Goal: Task Accomplishment & Management: Use online tool/utility

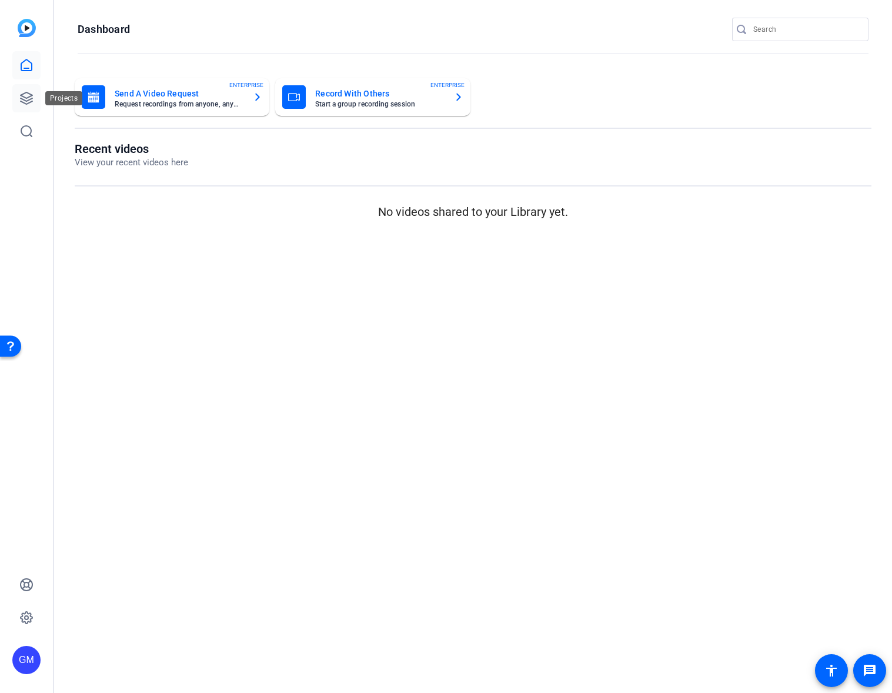
click at [22, 95] on icon at bounding box center [26, 98] width 14 height 14
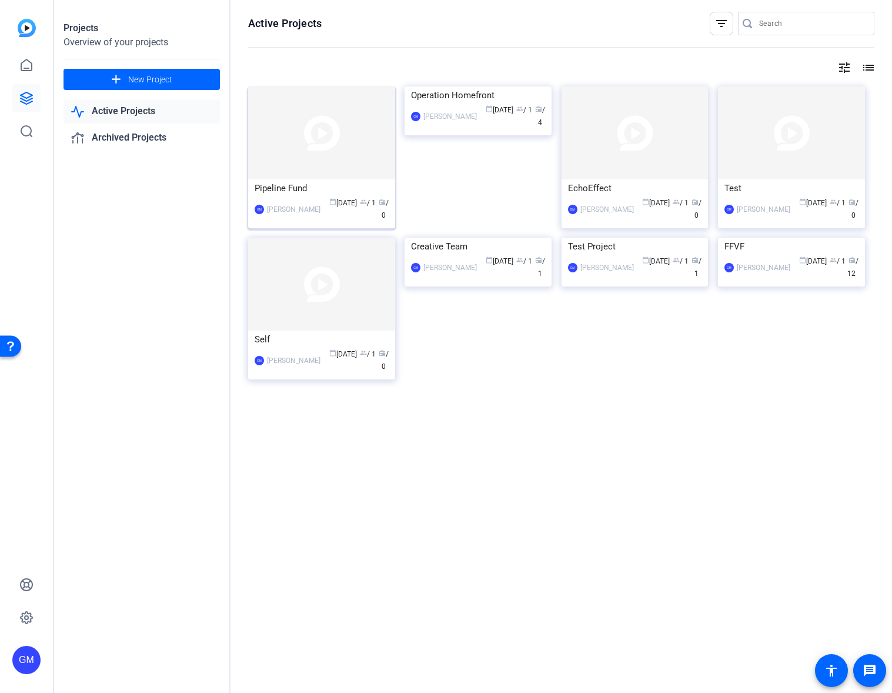
click at [333, 189] on div "Pipeline Fund" at bounding box center [322, 188] width 134 height 18
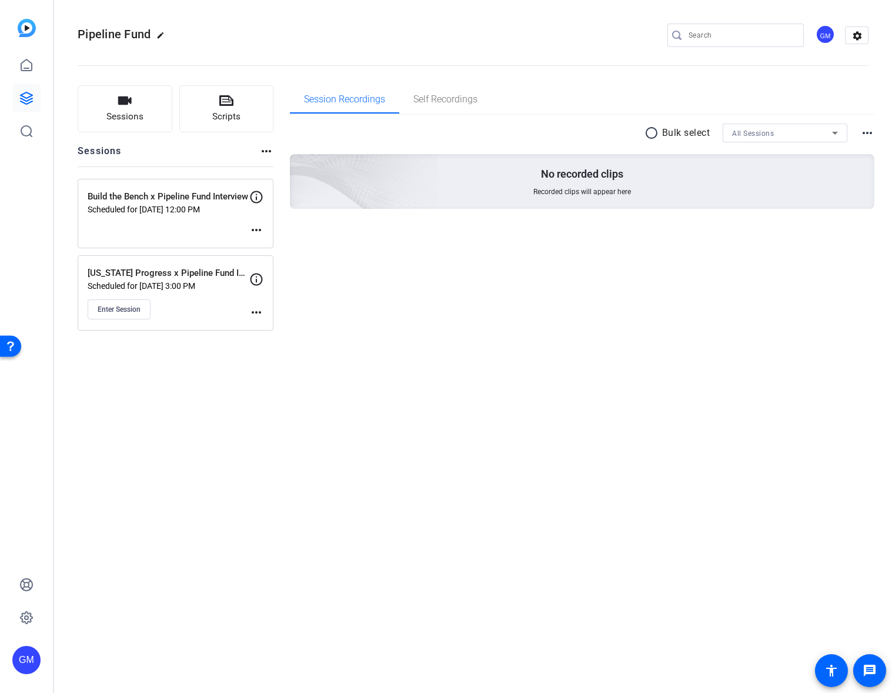
click at [255, 312] on mat-icon "more_horiz" at bounding box center [256, 312] width 14 height 14
click at [291, 331] on span "Edit Session" at bounding box center [286, 329] width 54 height 14
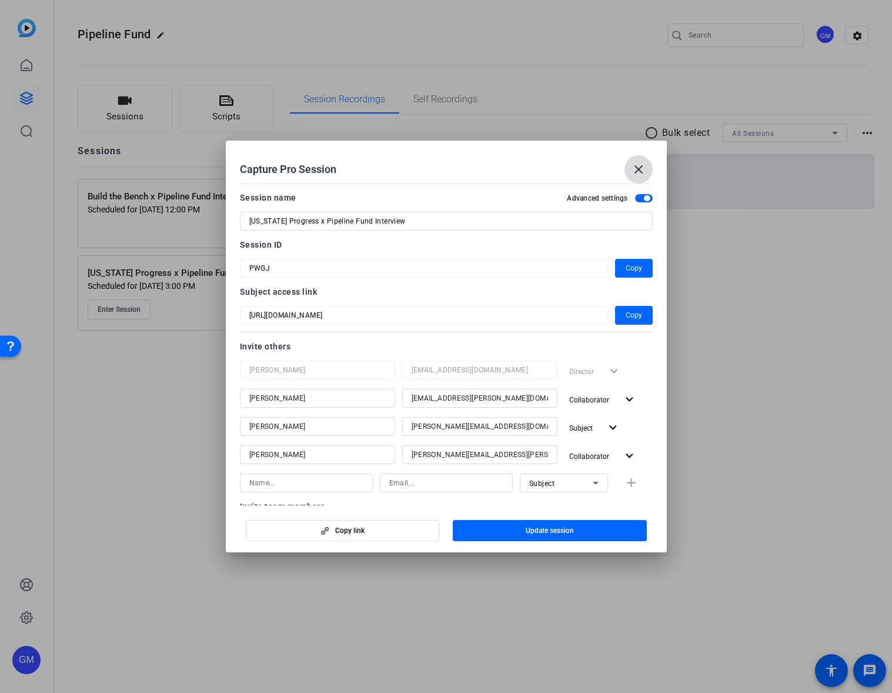
click at [637, 166] on mat-icon "close" at bounding box center [638, 169] width 14 height 14
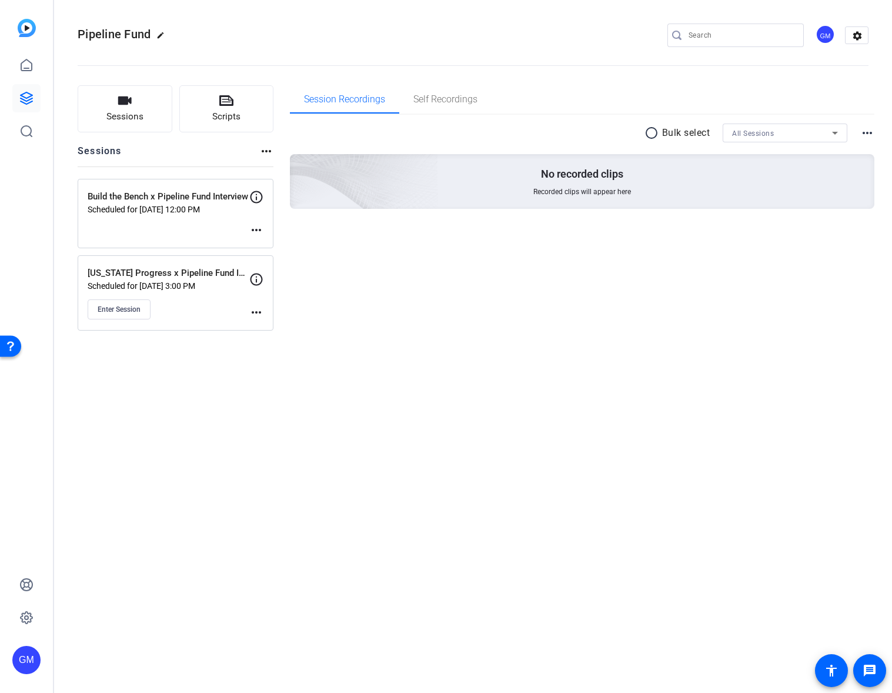
click at [256, 230] on mat-icon "more_horiz" at bounding box center [256, 230] width 14 height 14
click at [305, 248] on span "Edit Session" at bounding box center [286, 247] width 54 height 14
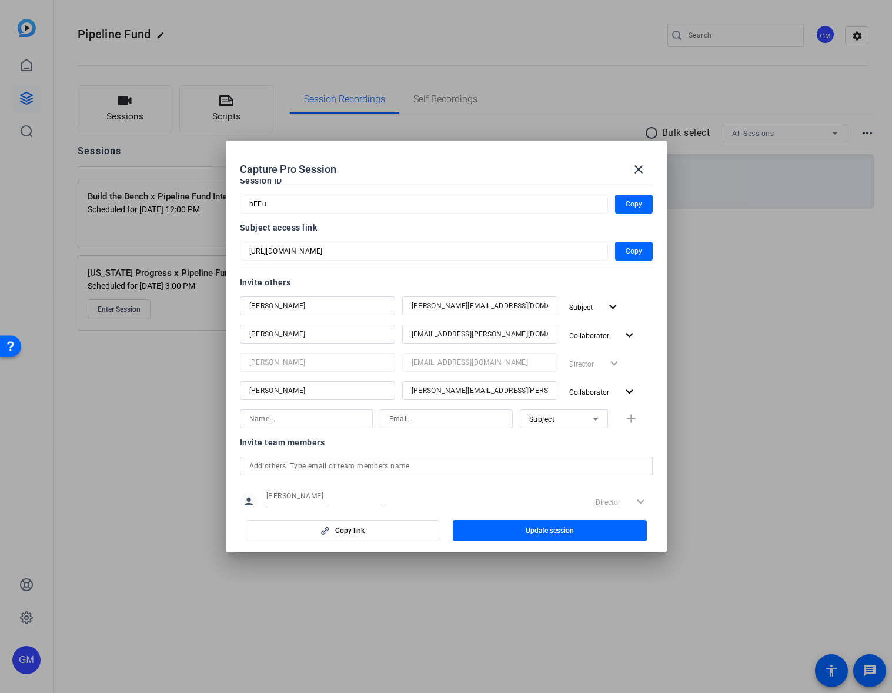
scroll to position [75, 0]
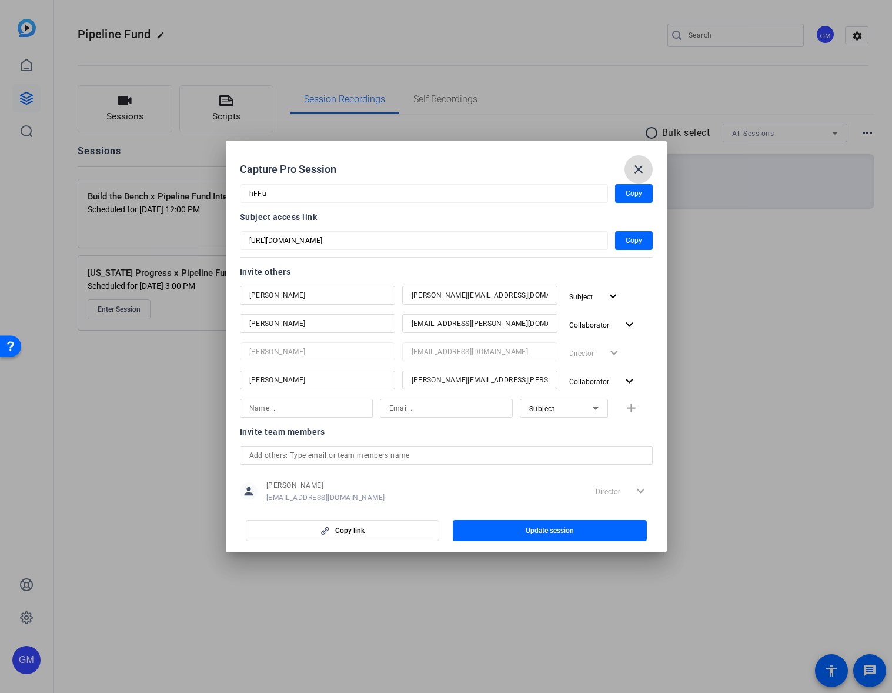
click at [633, 167] on mat-icon "close" at bounding box center [638, 169] width 14 height 14
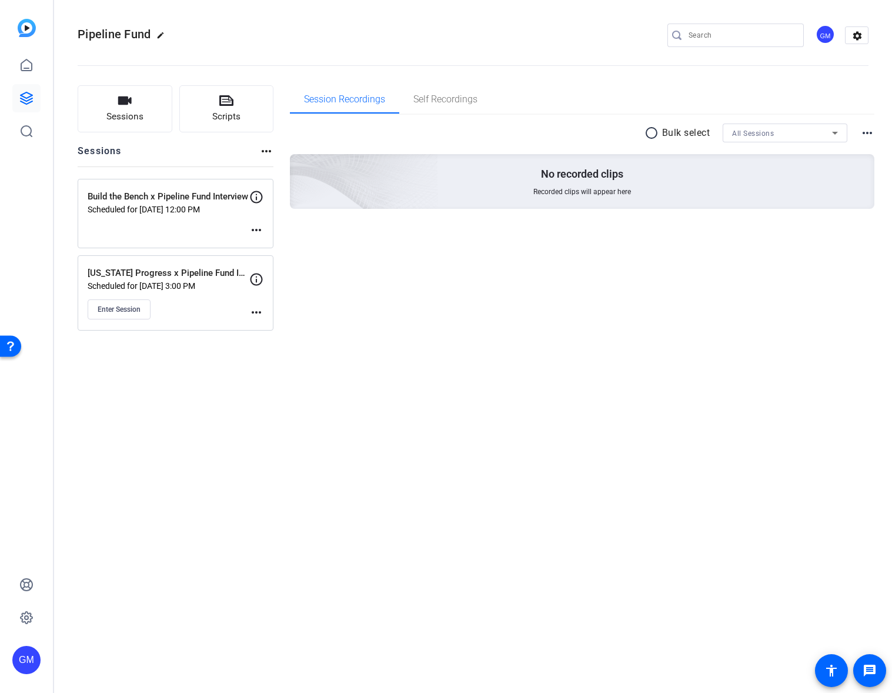
click at [258, 309] on mat-icon "more_horiz" at bounding box center [256, 312] width 14 height 14
click at [276, 324] on span "Edit Session" at bounding box center [286, 329] width 54 height 14
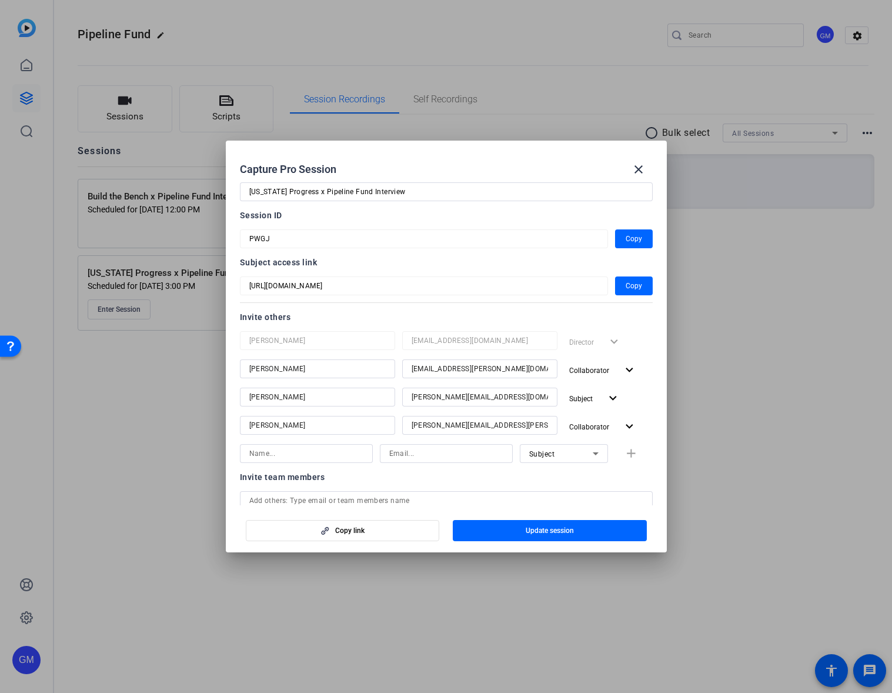
scroll to position [48, 0]
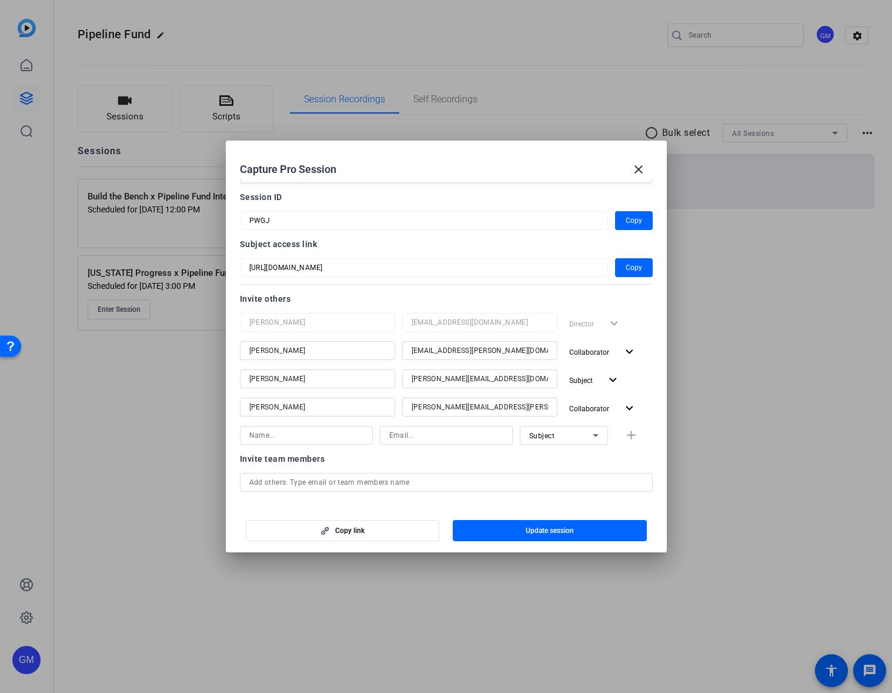
click at [330, 431] on input at bounding box center [306, 435] width 114 height 14
type input "Lucy Goss"
click at [406, 438] on input at bounding box center [446, 435] width 114 height 14
type input "g"
type input "lucy.goss@gambitstrategies.com"
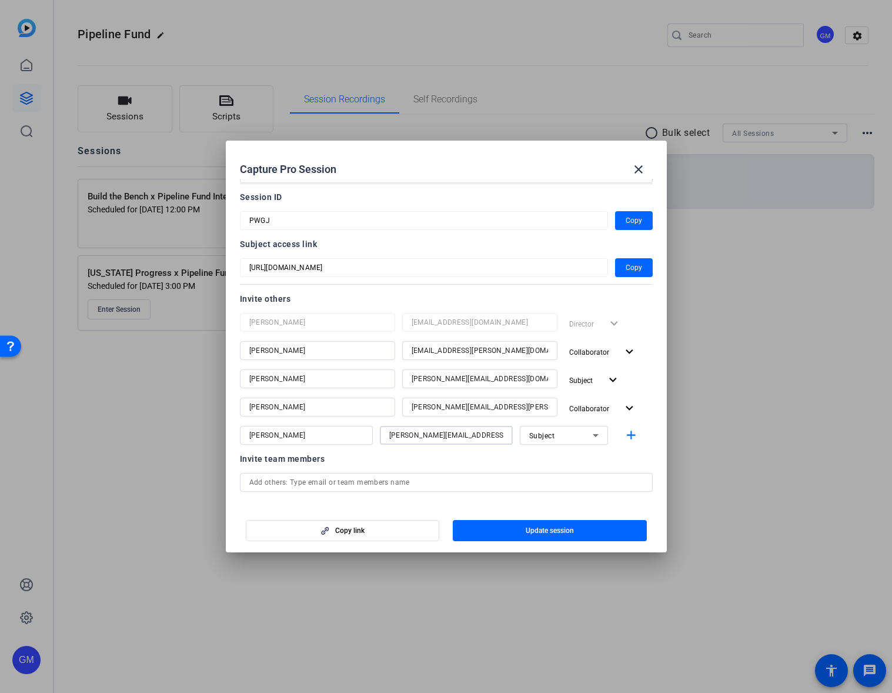
click at [538, 437] on span "Subject" at bounding box center [542, 436] width 26 height 8
click at [552, 457] on span "Collaborator" at bounding box center [550, 459] width 43 height 14
click at [621, 457] on div "Invite team members" at bounding box center [446, 459] width 413 height 14
click at [630, 437] on mat-icon "add" at bounding box center [631, 435] width 15 height 15
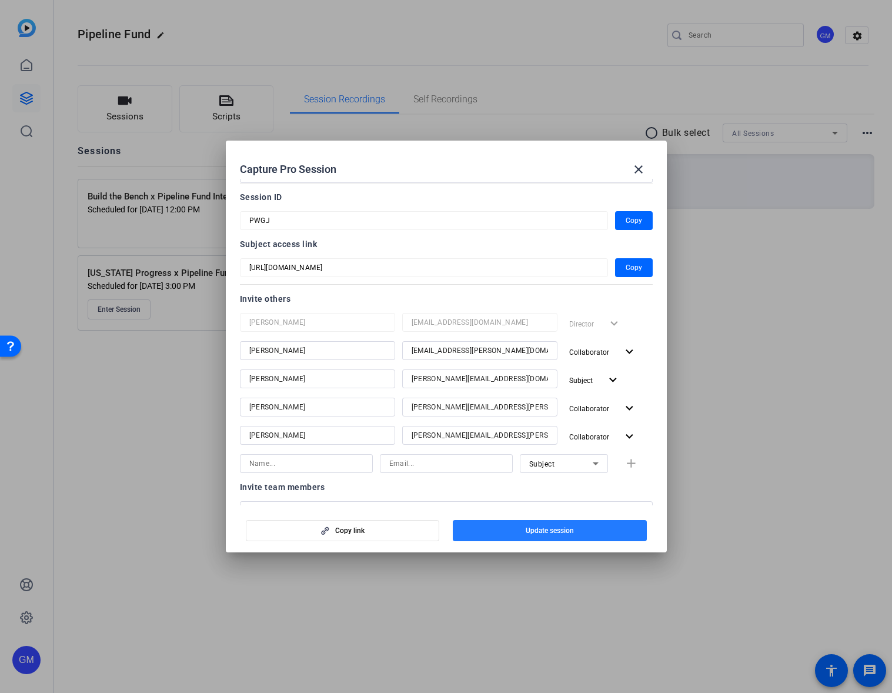
click at [582, 531] on span "button" at bounding box center [550, 530] width 194 height 28
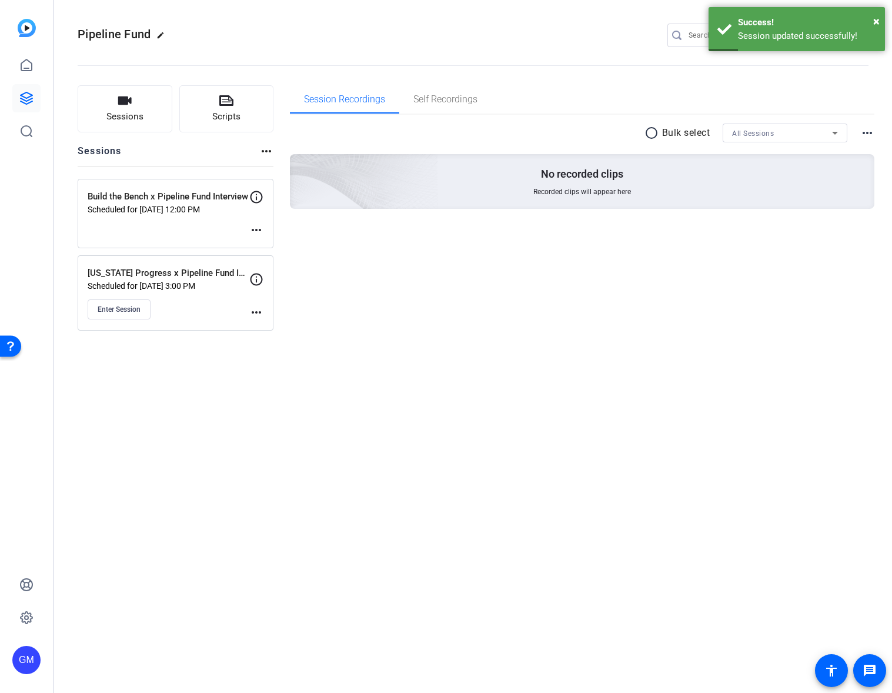
click at [255, 309] on mat-icon "more_horiz" at bounding box center [256, 312] width 14 height 14
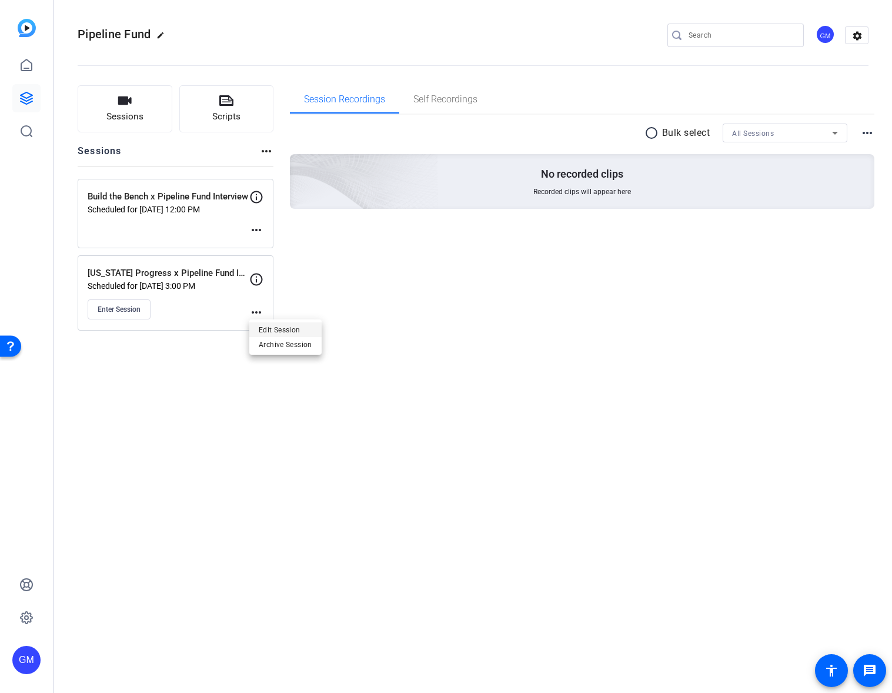
click at [264, 326] on span "Edit Session" at bounding box center [286, 329] width 54 height 14
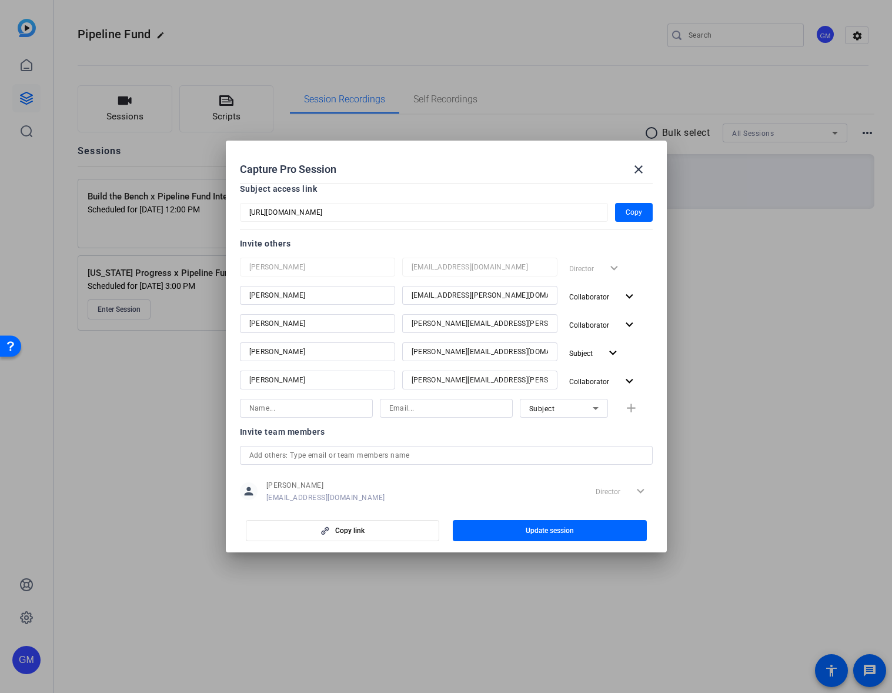
scroll to position [0, 0]
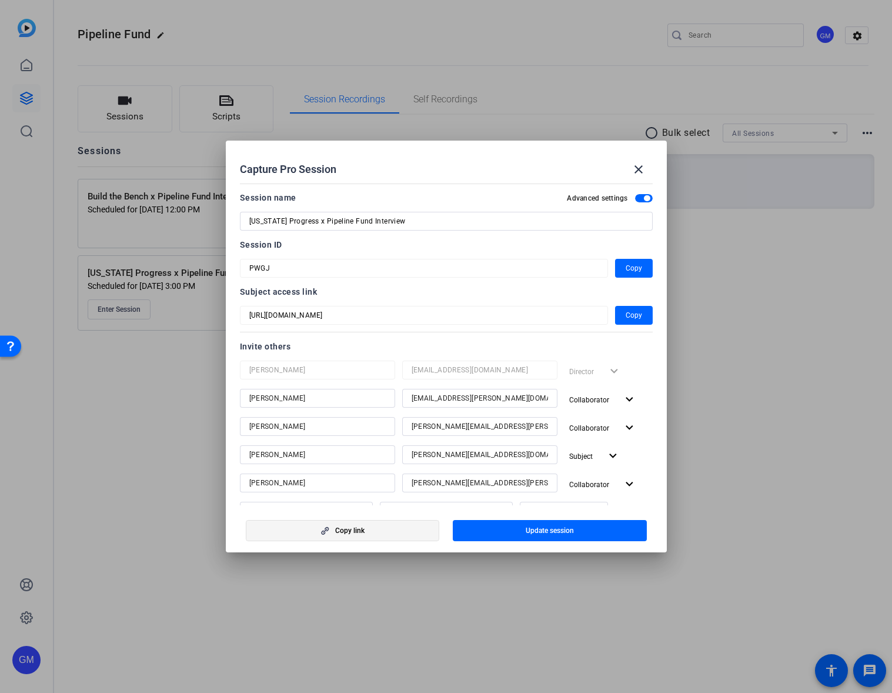
click at [323, 530] on icon "button" at bounding box center [326, 531] width 8 height 8
click at [637, 169] on mat-icon "close" at bounding box center [638, 169] width 14 height 14
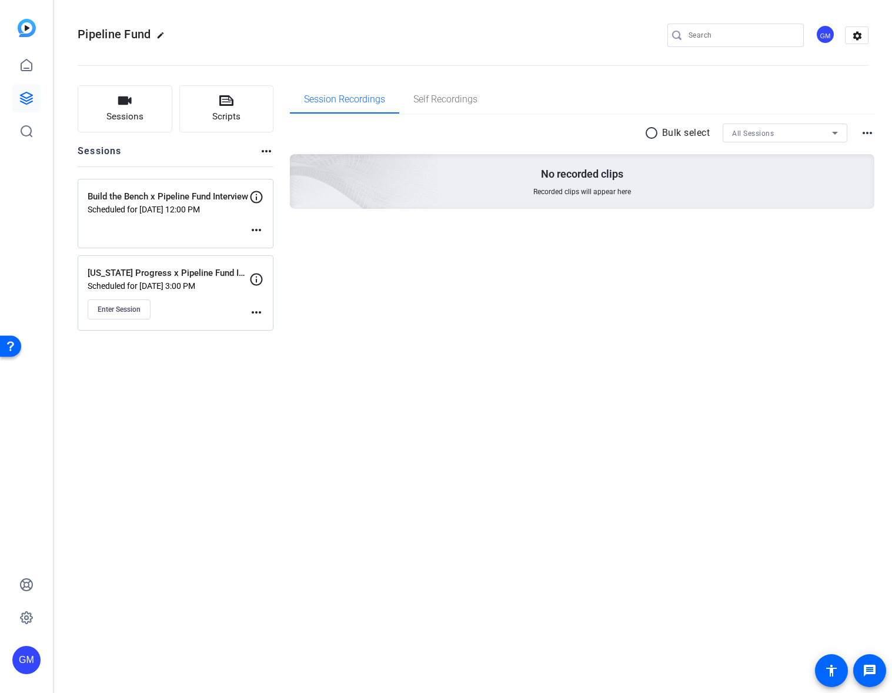
click at [258, 311] on mat-icon "more_horiz" at bounding box center [256, 312] width 14 height 14
click at [624, 369] on div at bounding box center [446, 346] width 892 height 693
click at [109, 307] on span "Enter Session" at bounding box center [119, 309] width 43 height 9
click at [827, 35] on div "GM" at bounding box center [824, 34] width 19 height 19
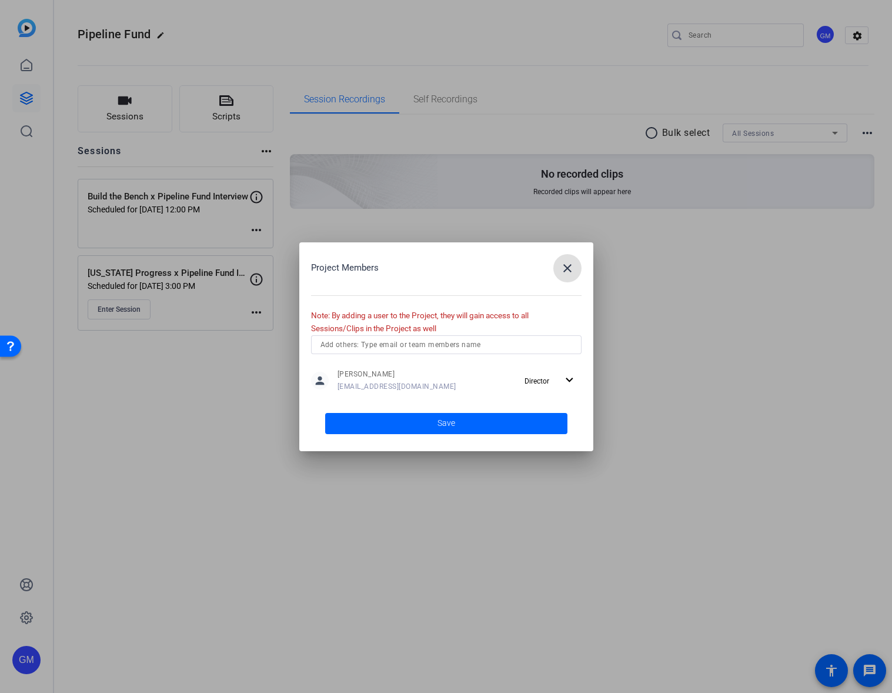
click at [569, 273] on mat-icon "close" at bounding box center [567, 268] width 14 height 14
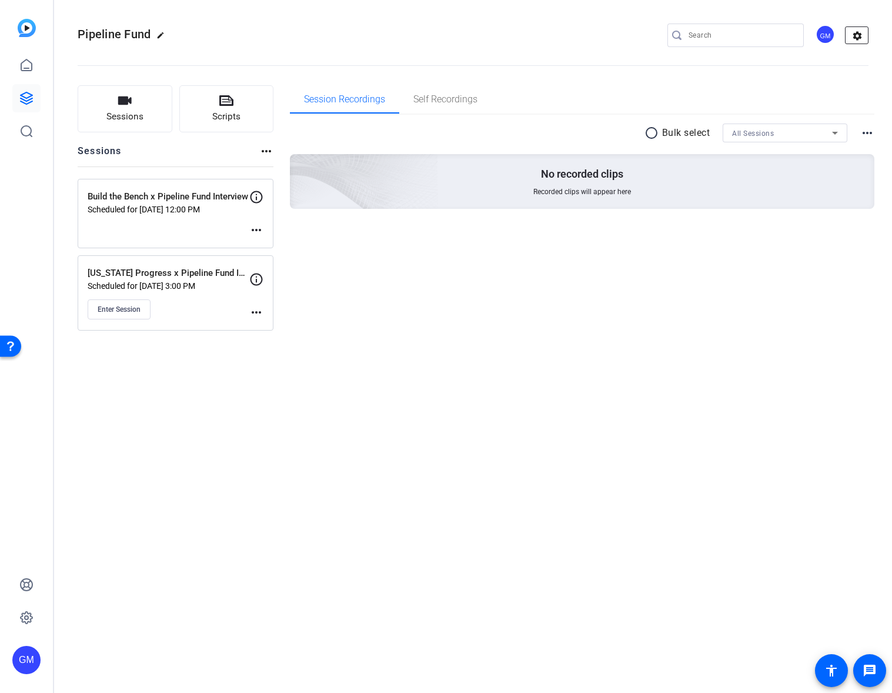
click at [864, 36] on mat-icon "settings" at bounding box center [857, 36] width 24 height 18
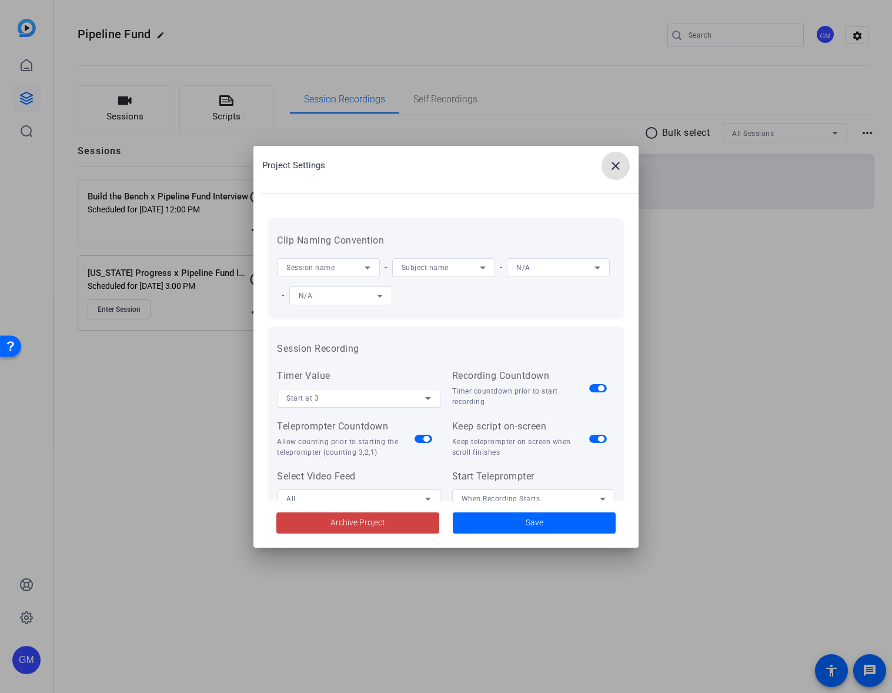
click at [617, 159] on mat-icon "close" at bounding box center [616, 166] width 14 height 14
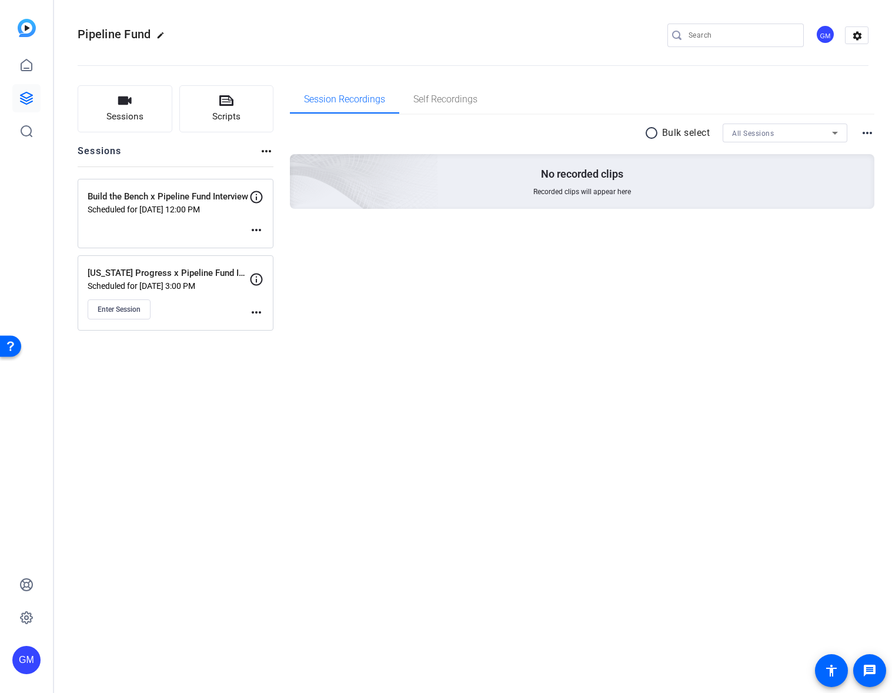
click at [830, 36] on div "GM" at bounding box center [824, 34] width 19 height 19
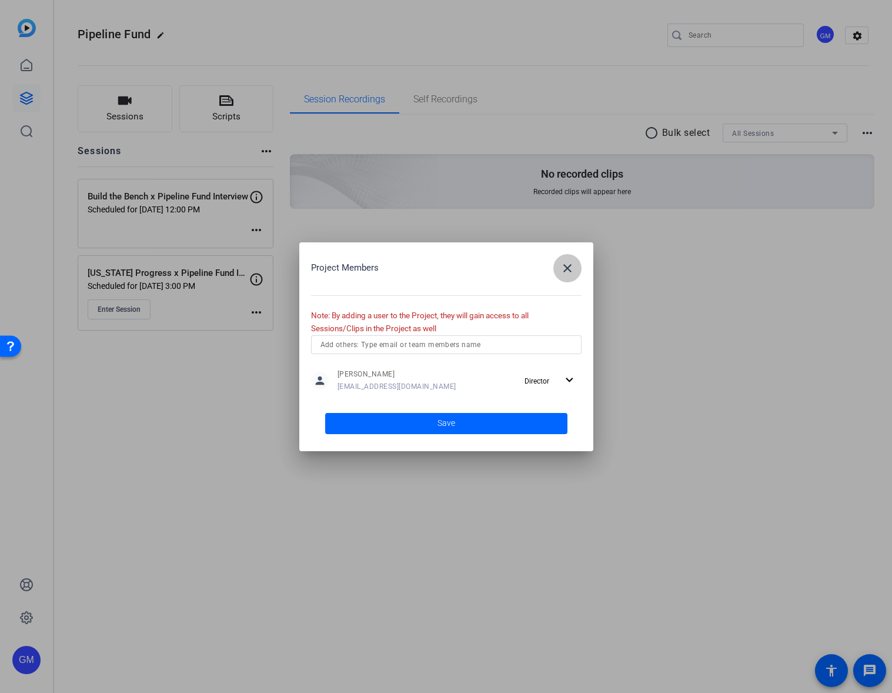
click at [576, 265] on span "button" at bounding box center [567, 268] width 28 height 28
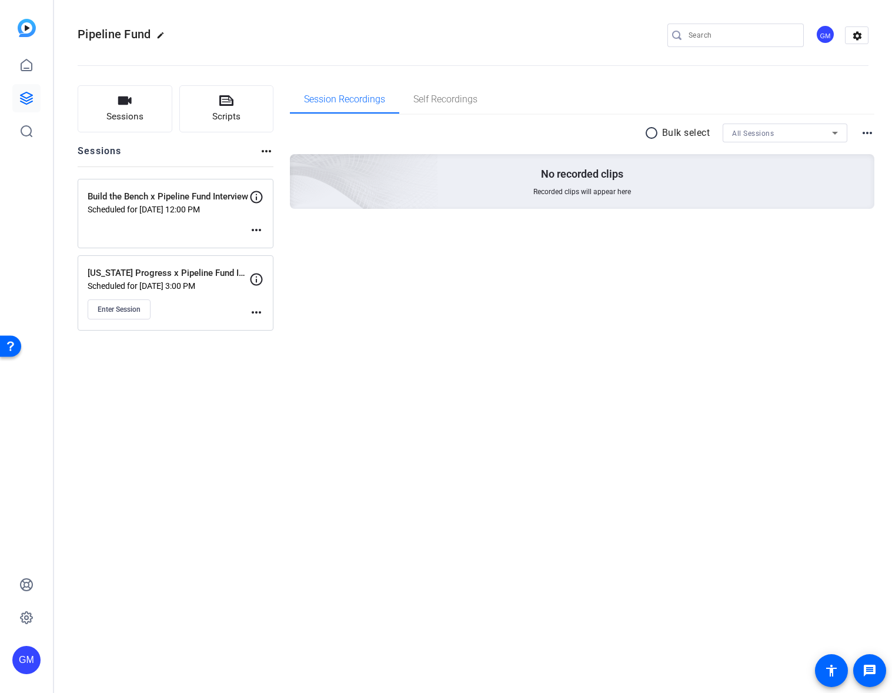
click at [21, 658] on div "GM" at bounding box center [26, 660] width 28 height 28
click at [62, 578] on div at bounding box center [446, 346] width 892 height 693
click at [33, 612] on icon at bounding box center [26, 617] width 14 height 14
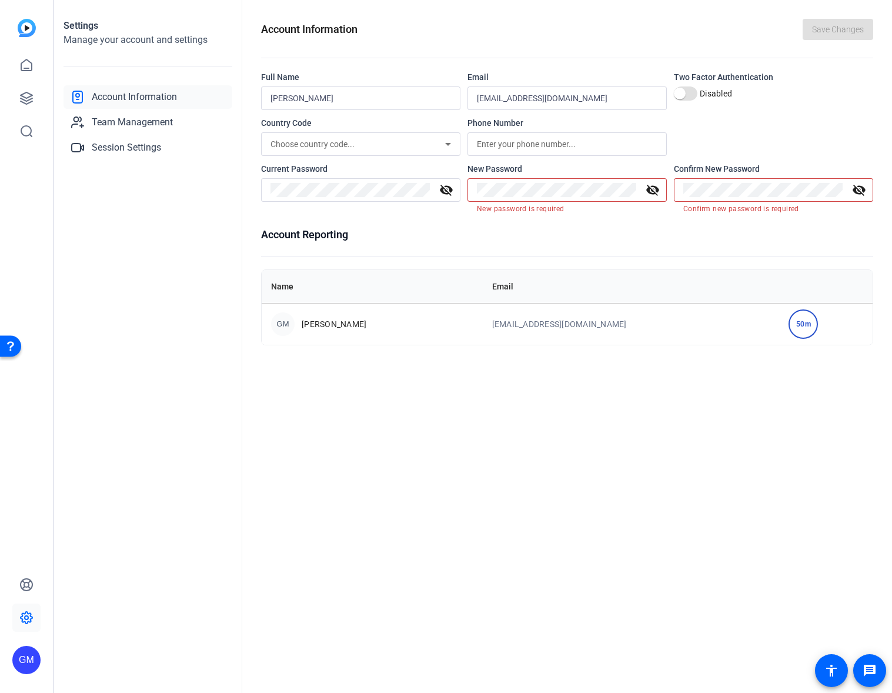
click at [29, 653] on div "GM" at bounding box center [26, 660] width 28 height 28
click at [171, 402] on div at bounding box center [446, 346] width 892 height 693
click at [124, 115] on span "Team Management" at bounding box center [132, 122] width 81 height 14
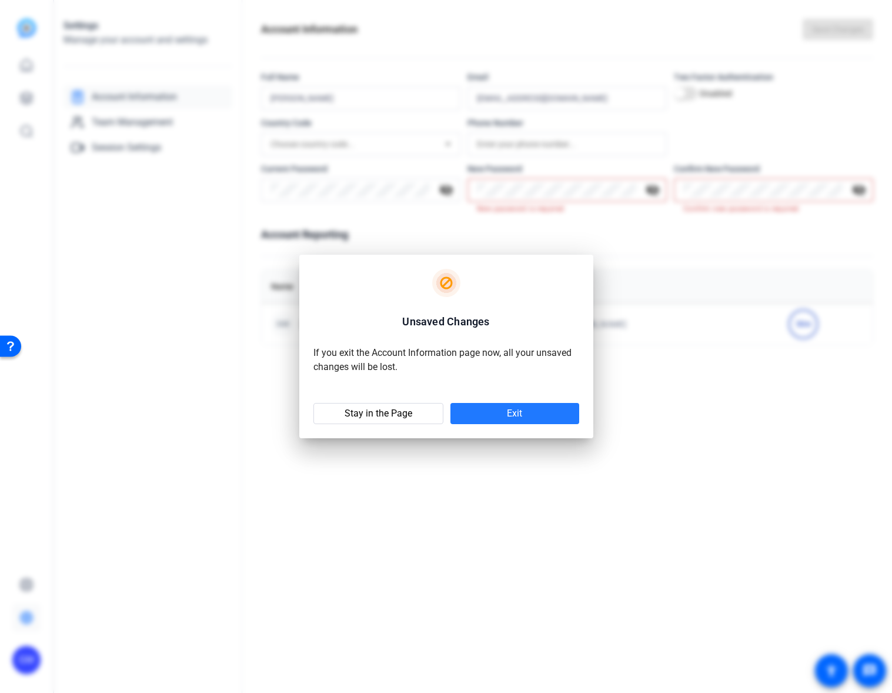
click at [537, 416] on span at bounding box center [514, 413] width 129 height 28
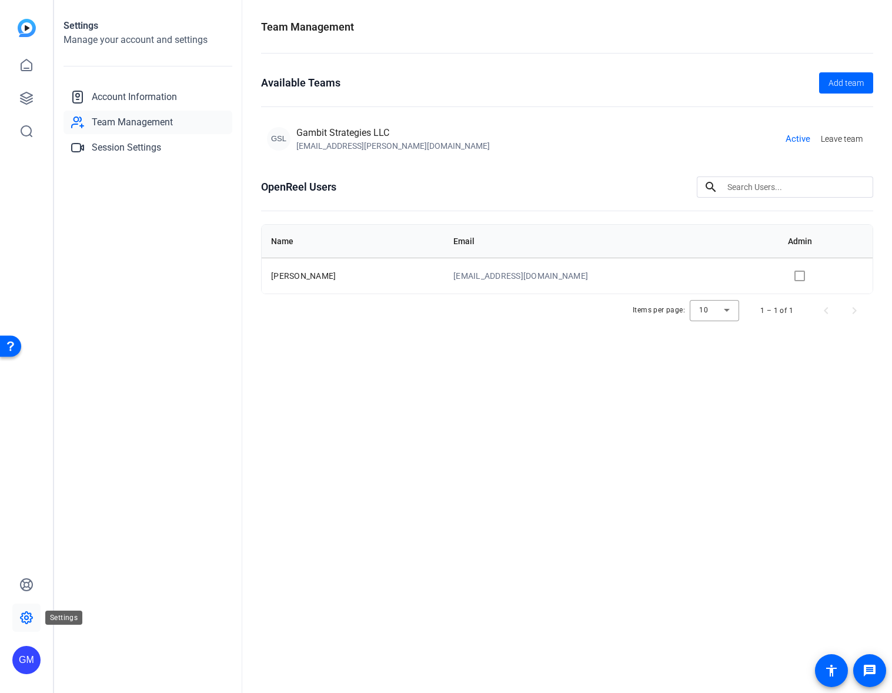
click at [24, 613] on icon at bounding box center [27, 617] width 12 height 12
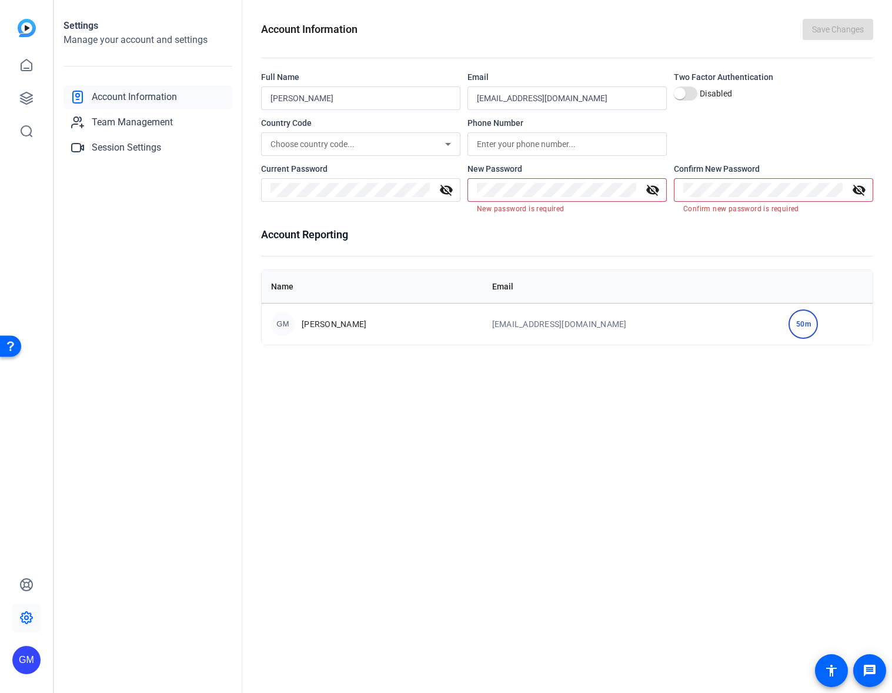
click at [797, 325] on div "50m" at bounding box center [802, 323] width 29 height 29
click at [29, 586] on icon at bounding box center [27, 585] width 12 height 12
click at [26, 28] on img at bounding box center [27, 28] width 18 height 18
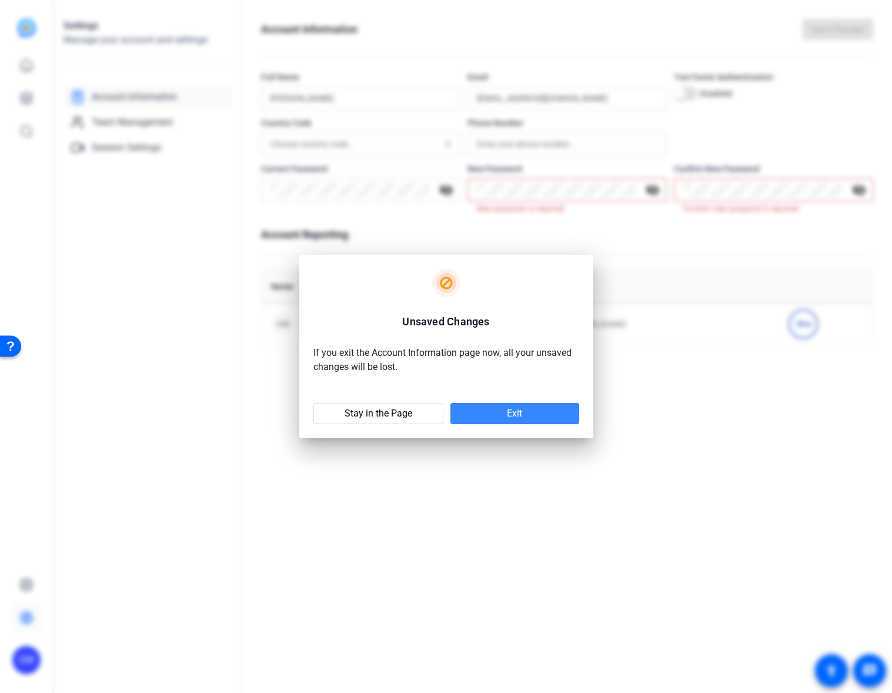
click at [490, 416] on span at bounding box center [514, 413] width 129 height 28
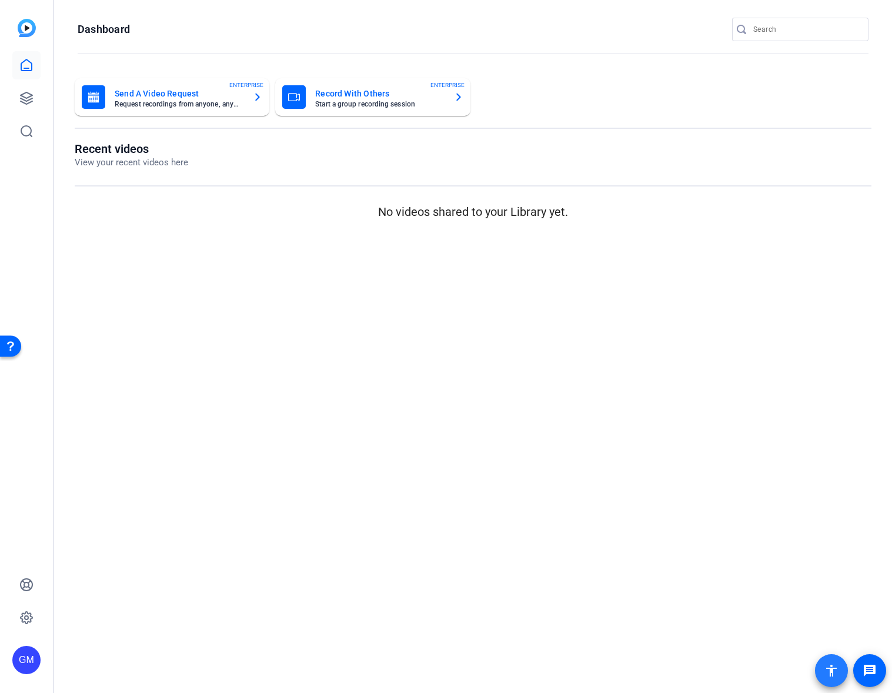
click at [825, 676] on mat-icon "accessibility" at bounding box center [831, 670] width 14 height 14
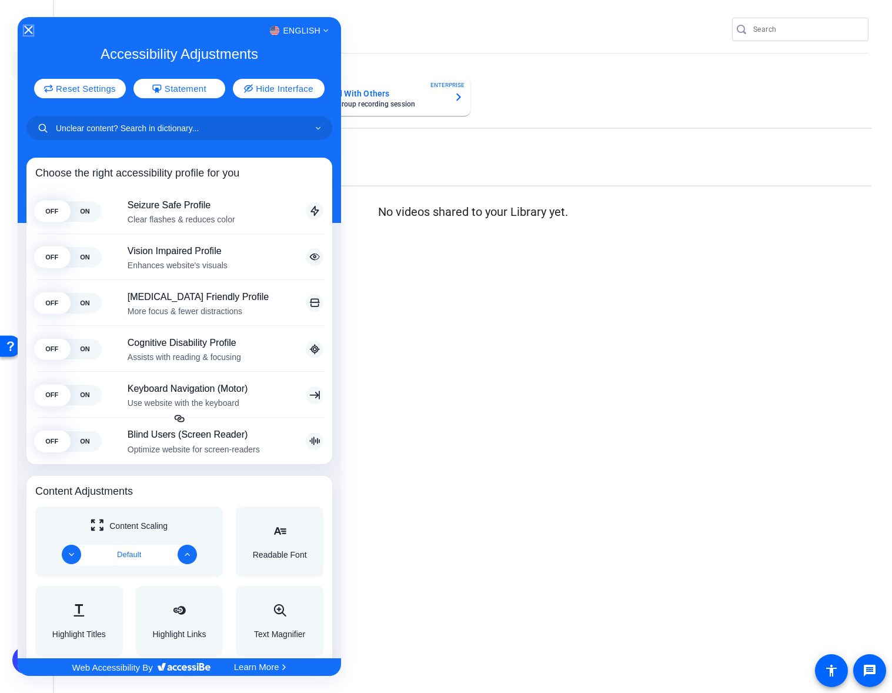
click at [26, 28] on icon "Close Accessibility Interface" at bounding box center [29, 30] width 8 height 8
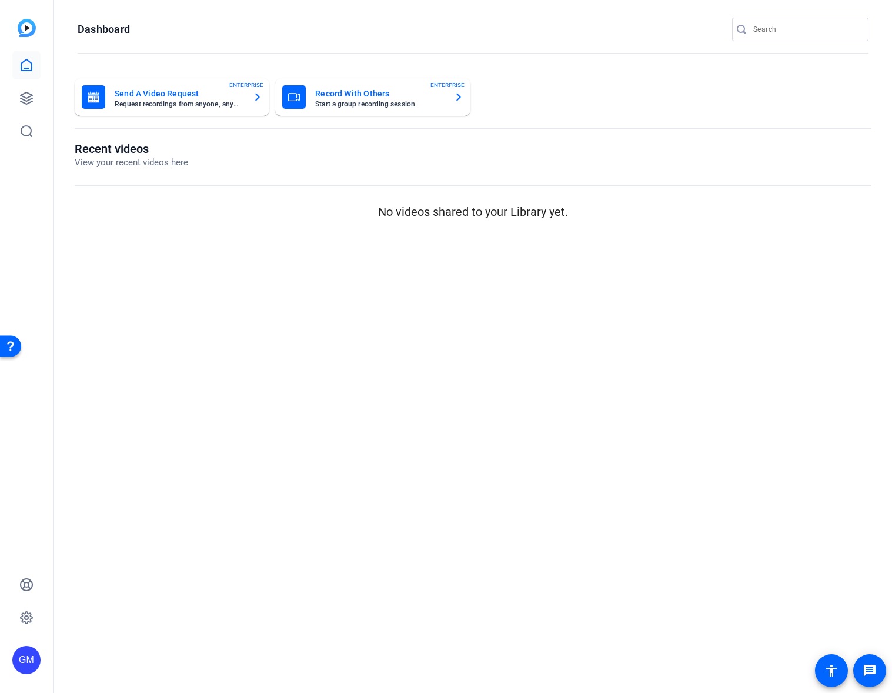
click at [21, 655] on div "GM" at bounding box center [26, 660] width 28 height 28
click at [155, 641] on mat-icon "logout" at bounding box center [156, 643] width 14 height 14
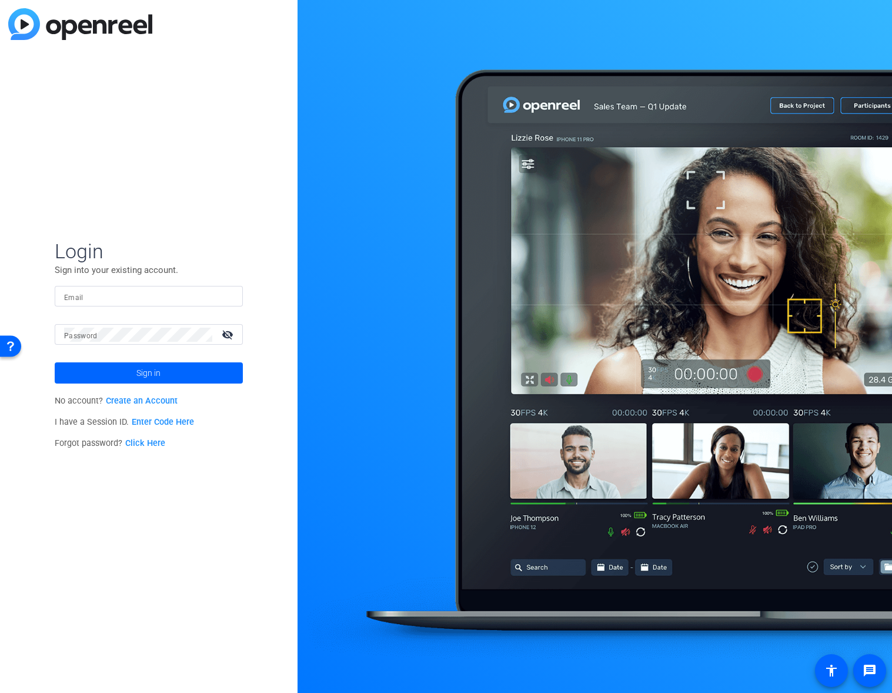
type input "video@gambitstrategies.com"
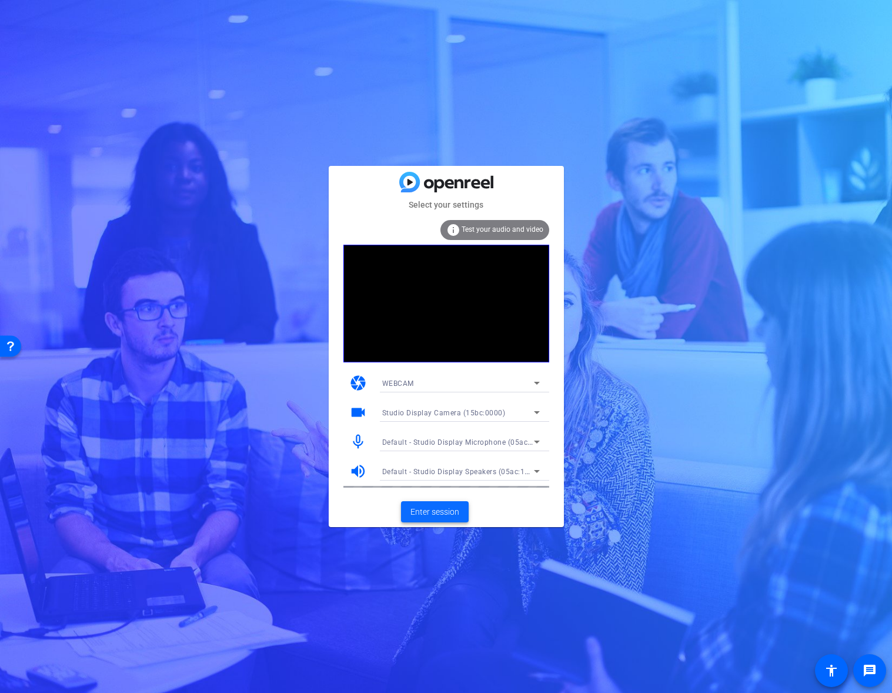
click at [452, 511] on span "Enter session" at bounding box center [434, 512] width 49 height 12
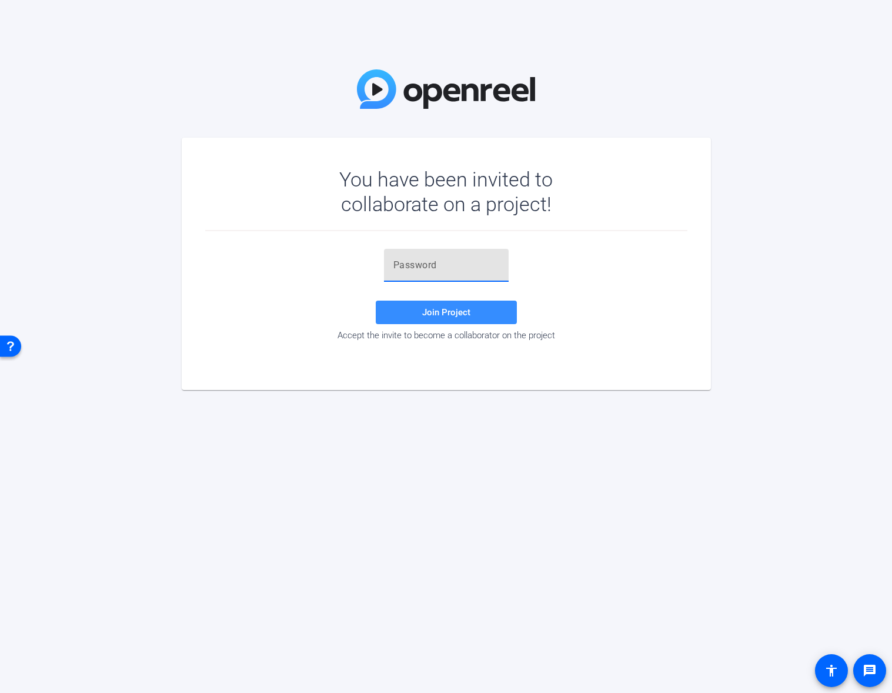
click at [443, 263] on input "text" at bounding box center [446, 265] width 106 height 14
paste input "O$mr0x"
type input "O$mr0x"
click at [442, 312] on span "Join Project" at bounding box center [446, 312] width 48 height 11
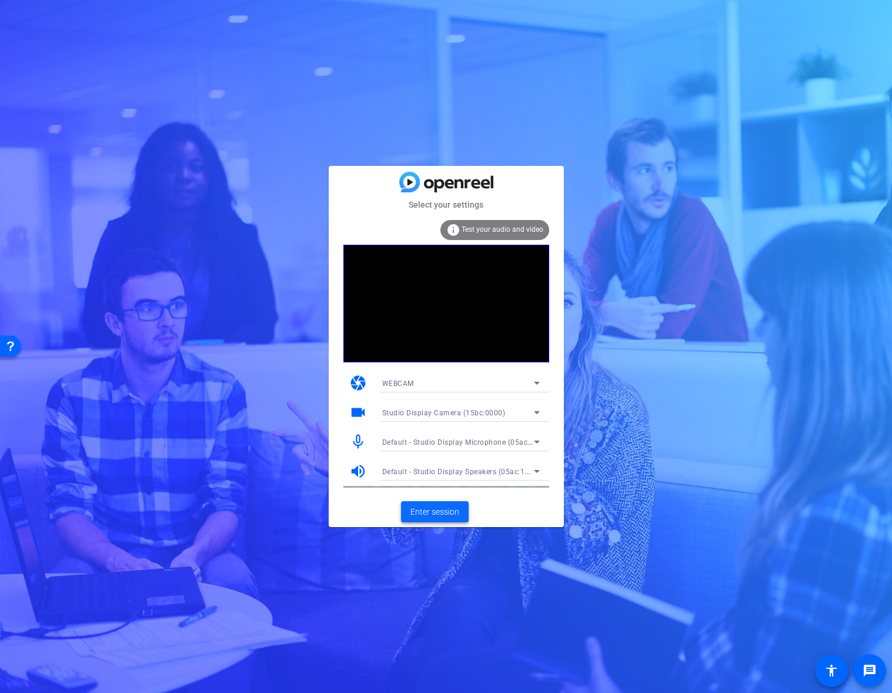
click at [443, 516] on span "Enter session" at bounding box center [434, 512] width 49 height 12
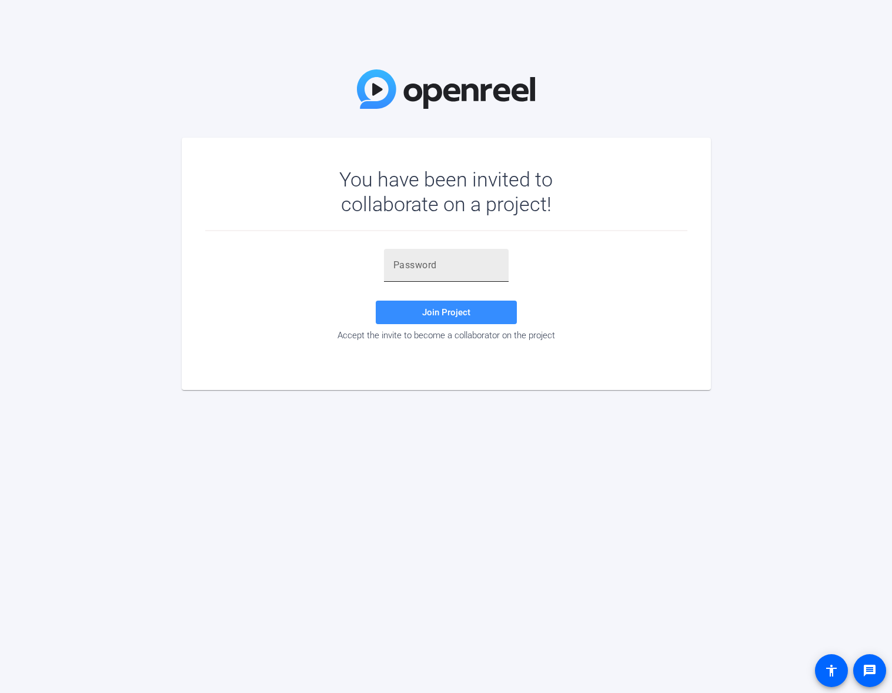
click at [431, 262] on input "text" at bounding box center [446, 265] width 106 height 14
paste input "O$mr0x"
type input "O$mr0x"
click at [426, 315] on span "Join Project" at bounding box center [446, 312] width 48 height 11
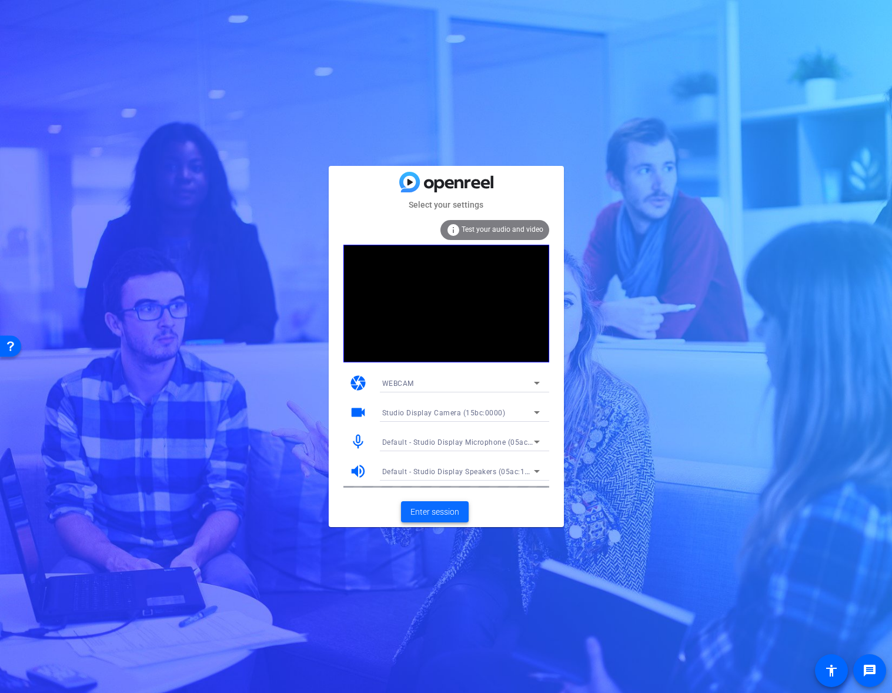
click at [442, 509] on span "Enter session" at bounding box center [434, 512] width 49 height 12
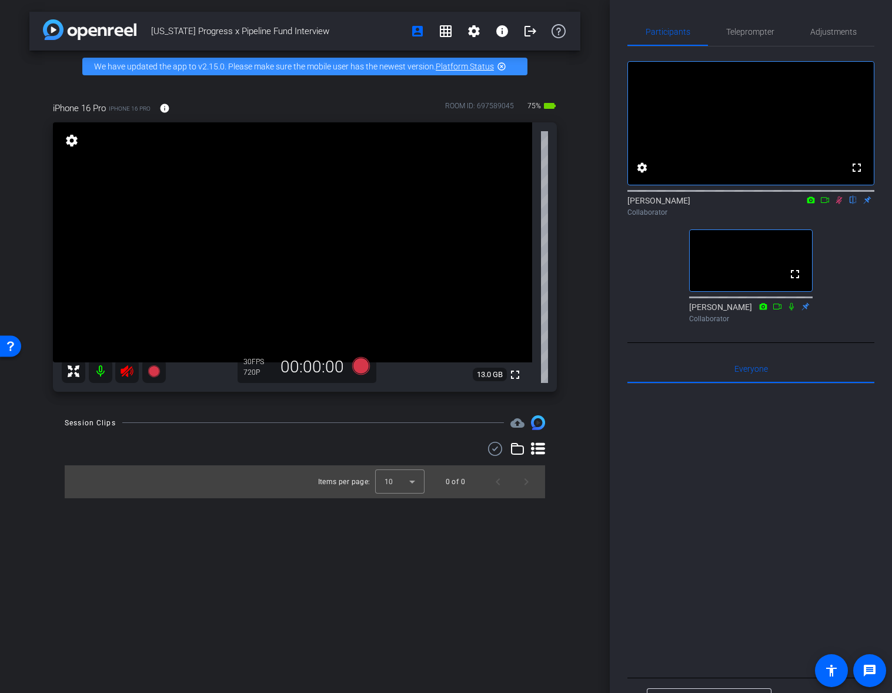
click at [126, 374] on icon at bounding box center [127, 372] width 12 height 12
click at [839, 204] on icon at bounding box center [838, 200] width 9 height 8
click at [827, 31] on span "Adjustments" at bounding box center [833, 32] width 46 height 8
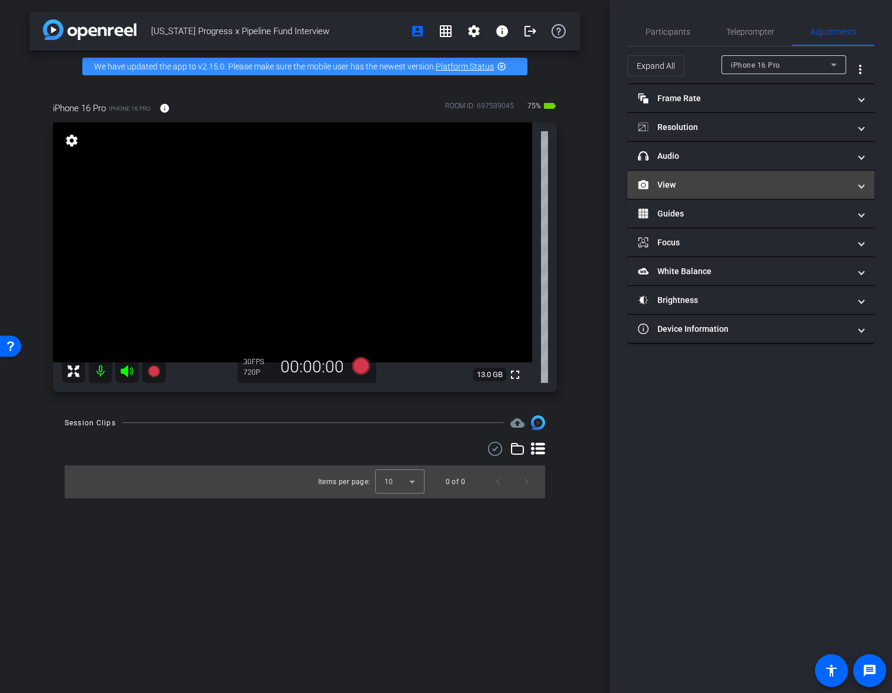
click at [681, 182] on mat-panel-title "View" at bounding box center [744, 185] width 212 height 12
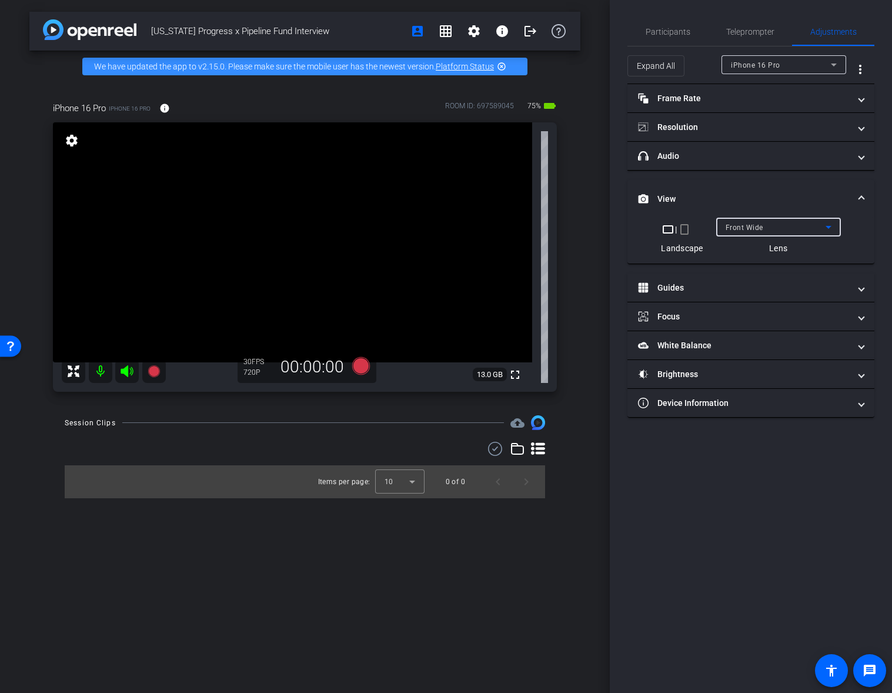
click at [766, 226] on div "Front Wide" at bounding box center [776, 227] width 100 height 15
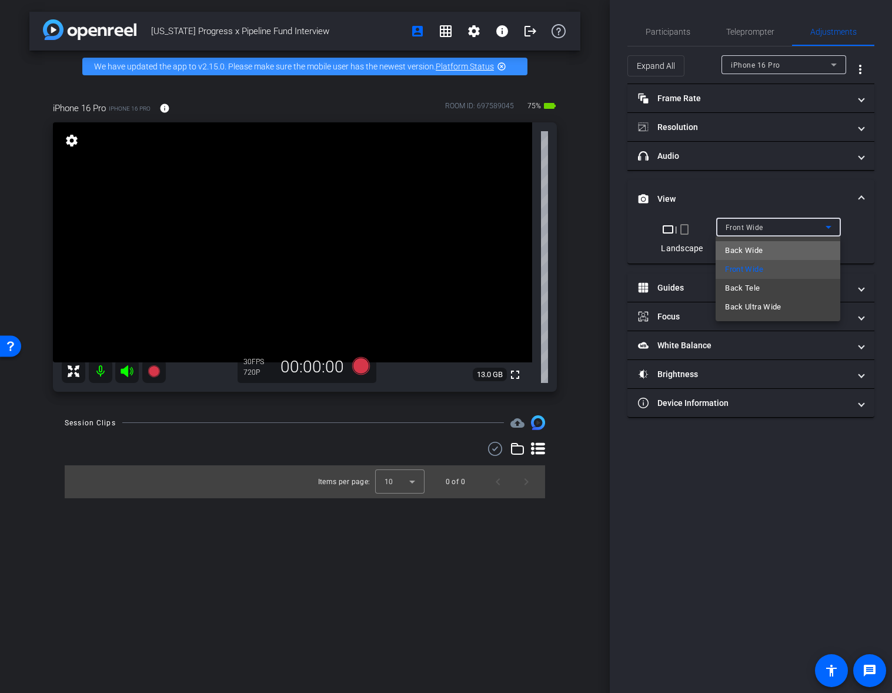
click at [758, 249] on span "Back Wide" at bounding box center [744, 250] width 38 height 14
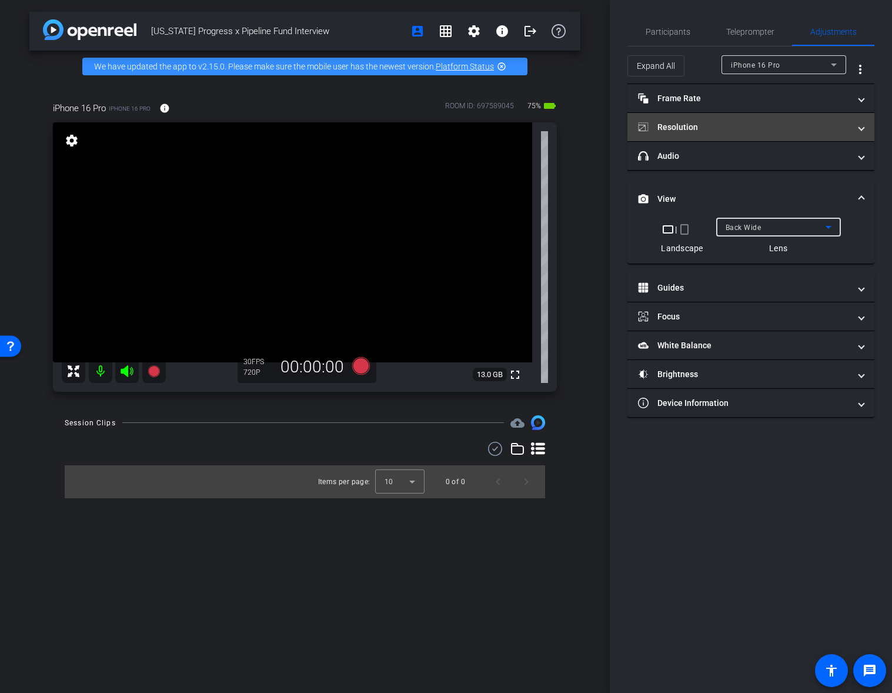
click at [697, 127] on mat-panel-title "Resolution" at bounding box center [744, 127] width 212 height 12
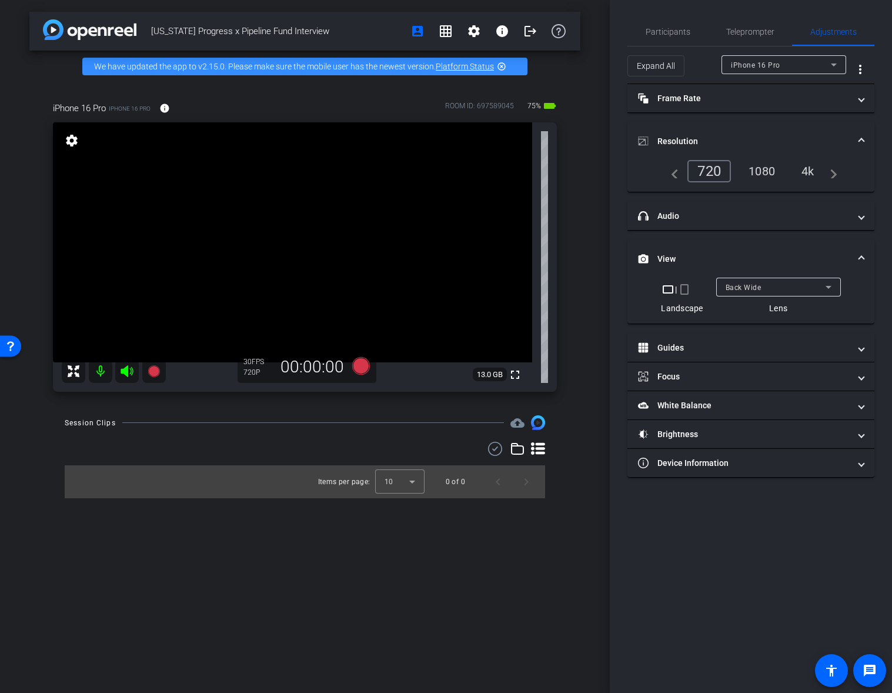
click at [810, 171] on div "4k" at bounding box center [808, 171] width 31 height 20
click at [676, 38] on span "Participants" at bounding box center [668, 32] width 45 height 28
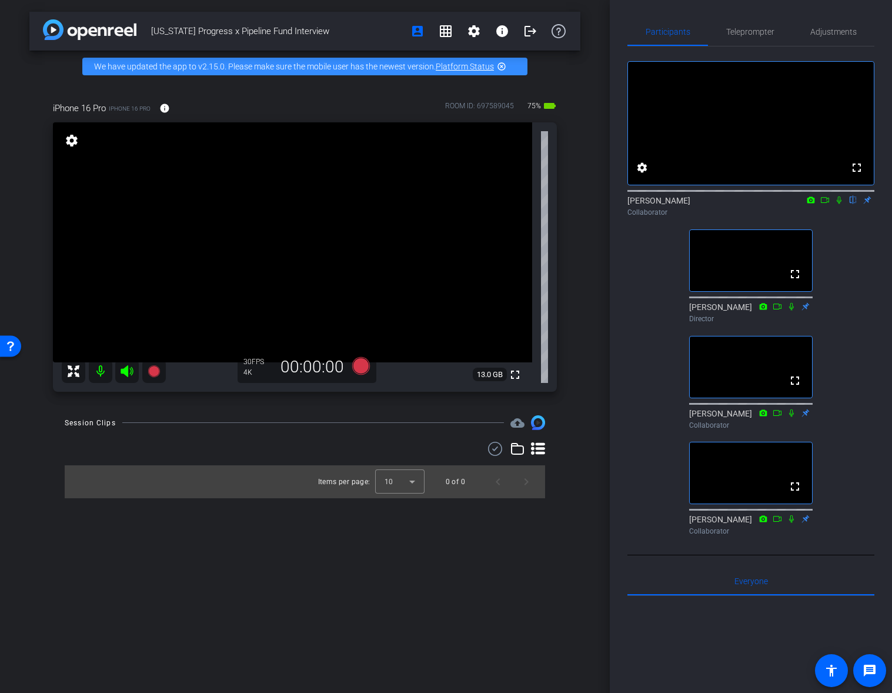
click at [839, 204] on icon at bounding box center [839, 200] width 5 height 8
click at [360, 368] on icon at bounding box center [361, 366] width 18 height 18
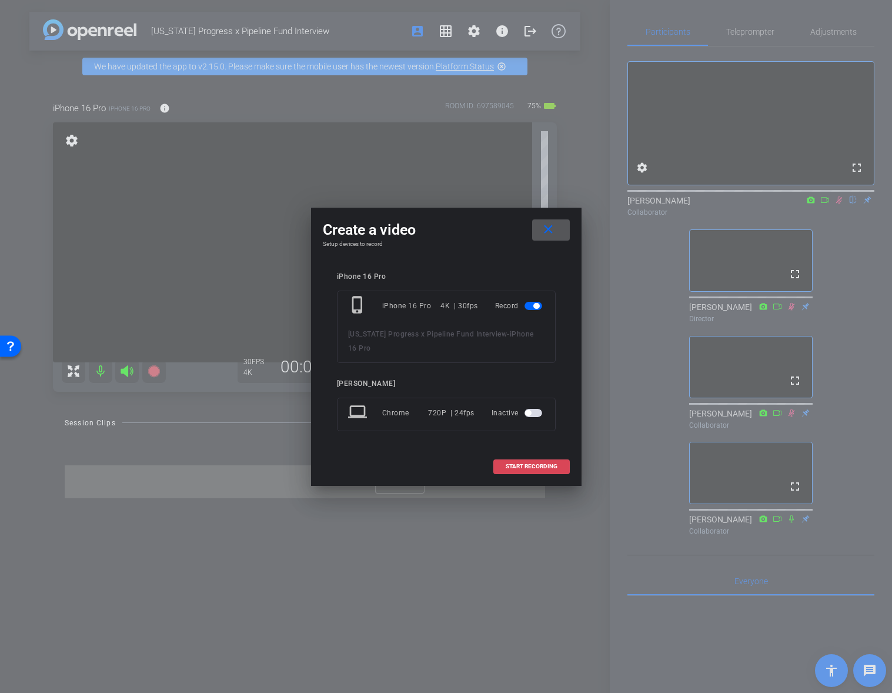
click at [522, 470] on span at bounding box center [531, 466] width 75 height 28
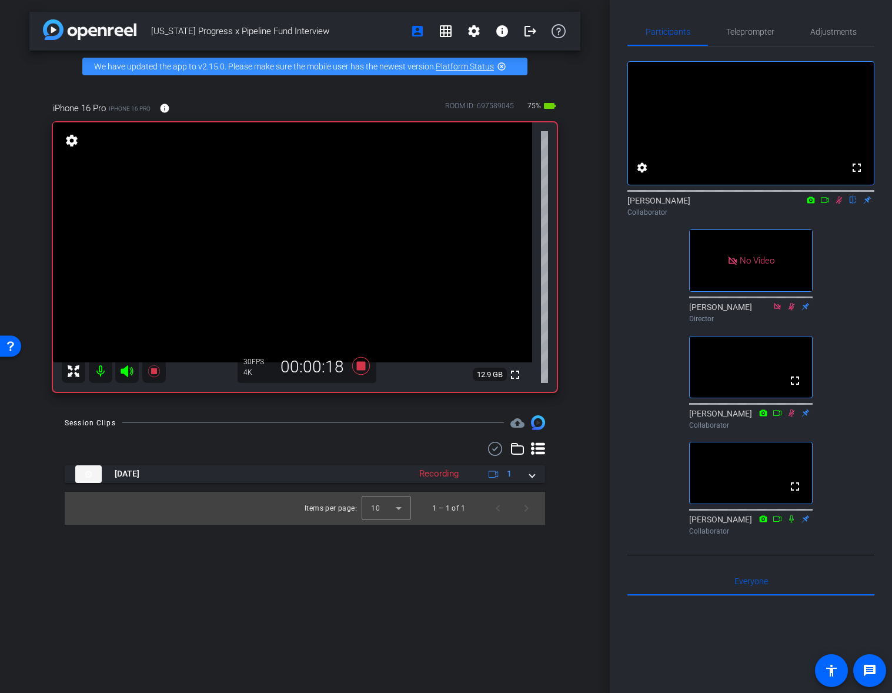
click at [826, 203] on icon at bounding box center [825, 200] width 8 height 6
click at [791, 523] on icon at bounding box center [791, 518] width 9 height 8
click at [791, 310] on icon at bounding box center [791, 306] width 6 height 8
click at [792, 523] on icon at bounding box center [791, 518] width 9 height 8
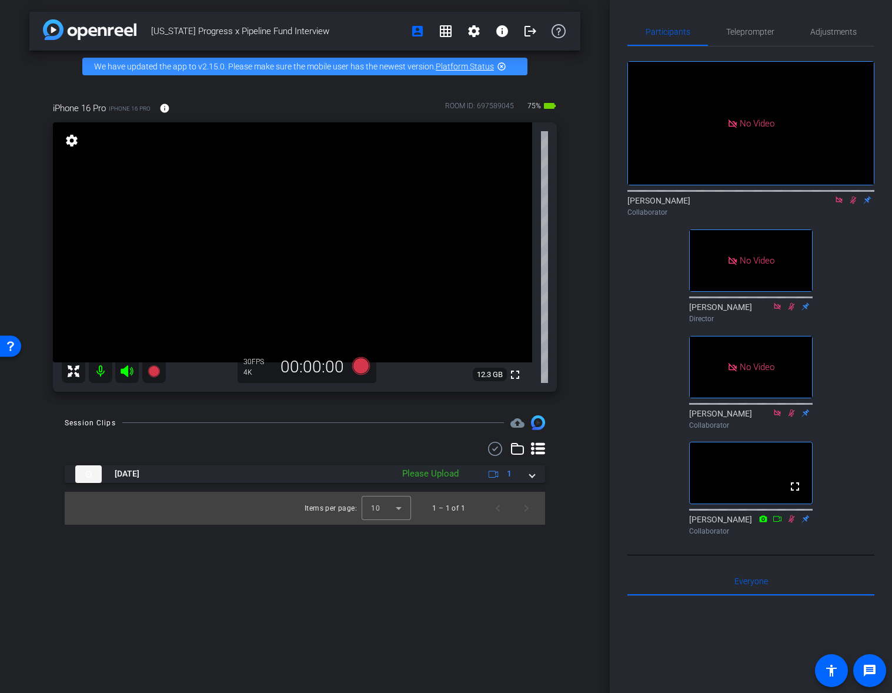
click at [853, 204] on icon at bounding box center [852, 200] width 9 height 8
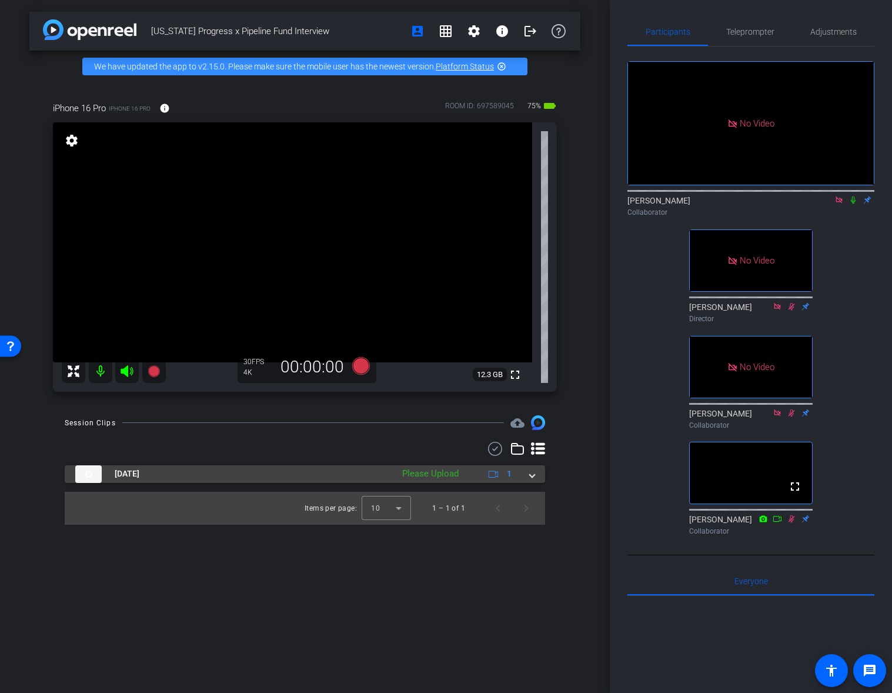
click at [420, 472] on div "Please Upload" at bounding box center [430, 474] width 68 height 14
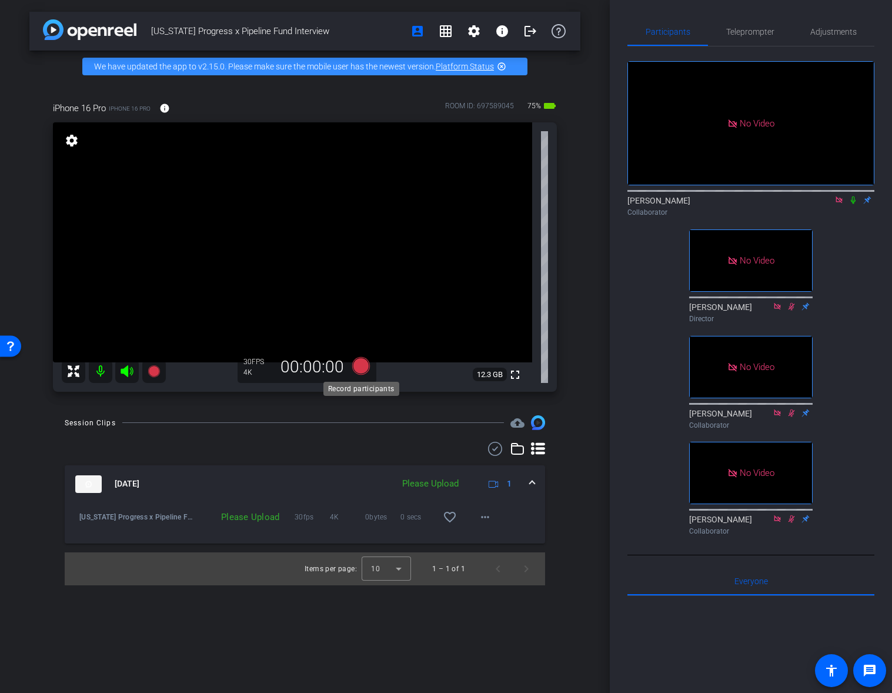
click at [362, 368] on icon at bounding box center [361, 366] width 18 height 18
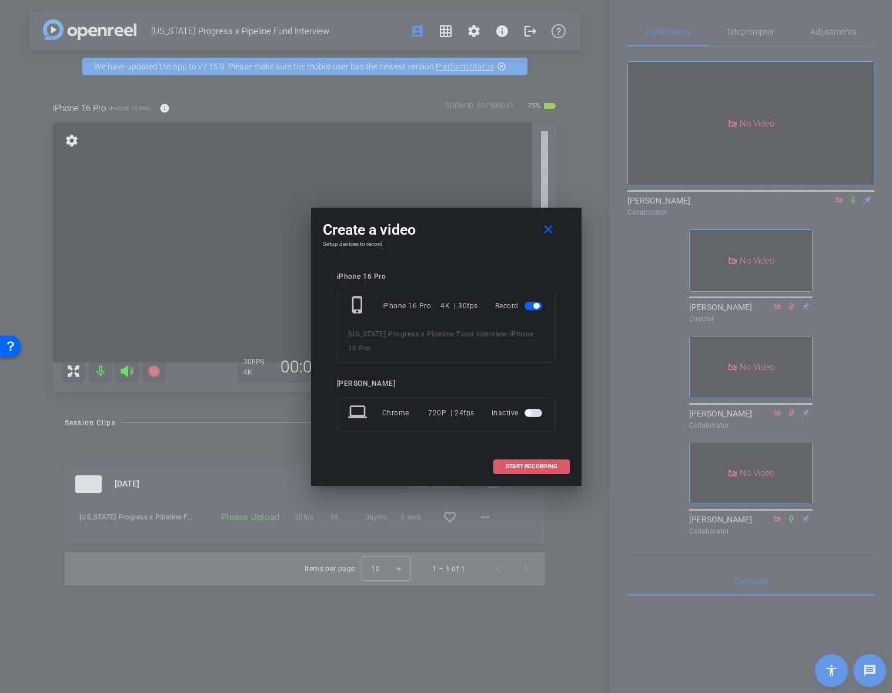
click at [537, 457] on span at bounding box center [531, 466] width 75 height 28
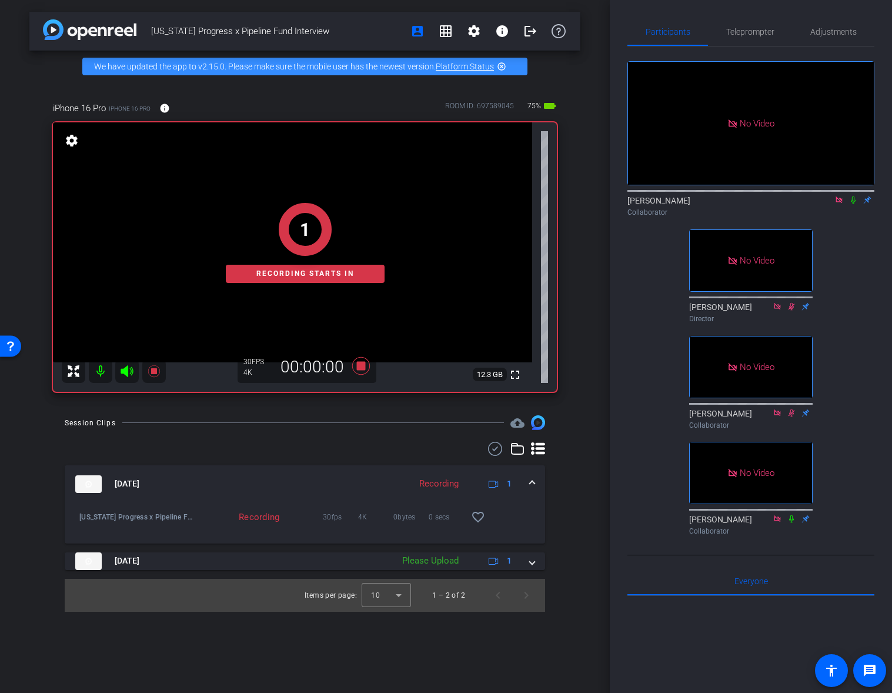
click at [852, 204] on icon at bounding box center [853, 200] width 5 height 8
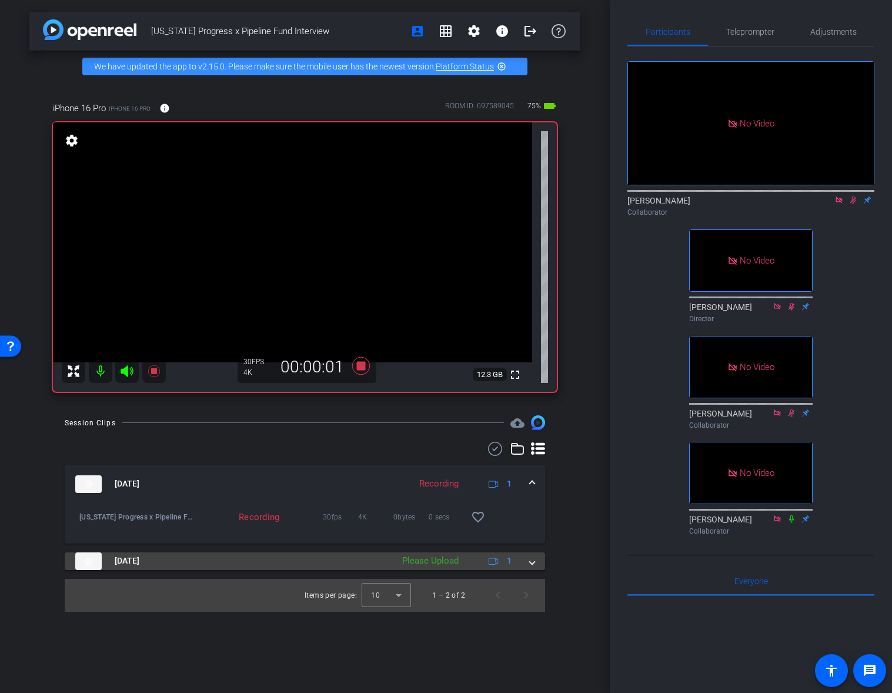
click at [438, 560] on div "Please Upload" at bounding box center [430, 561] width 68 height 14
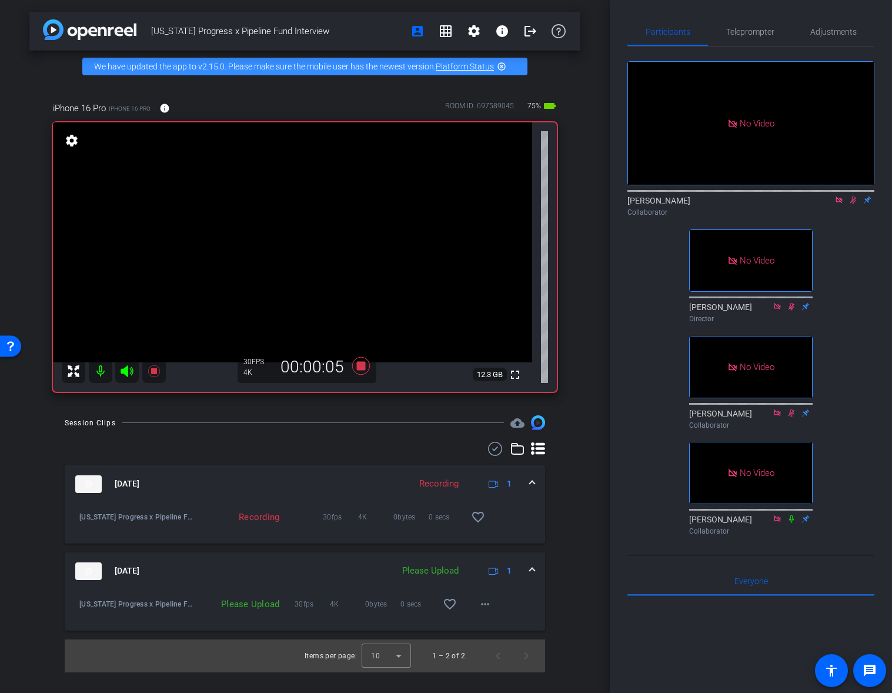
click at [442, 573] on div "Please Upload" at bounding box center [430, 571] width 68 height 14
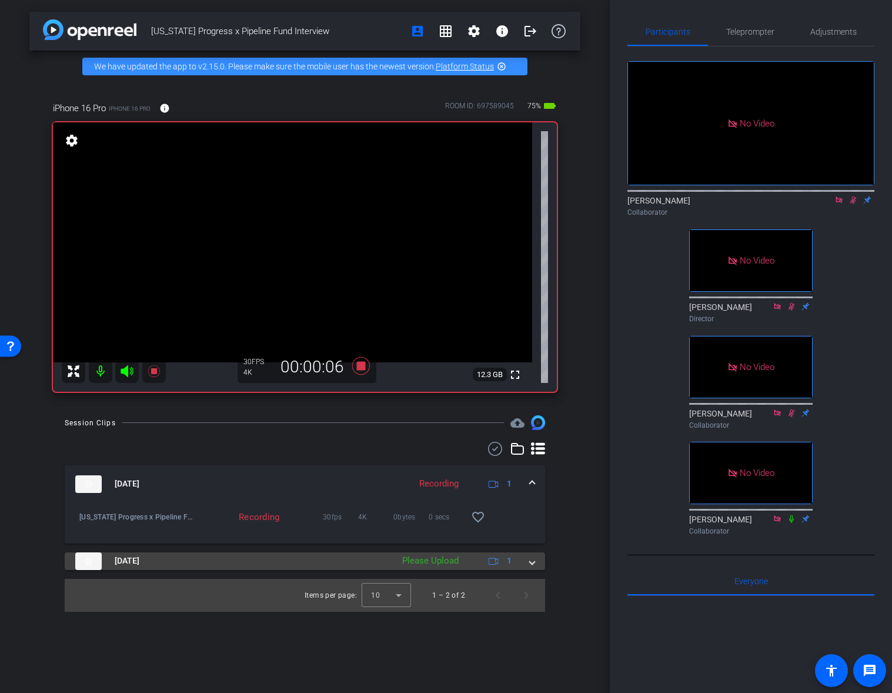
click at [439, 560] on div "Please Upload" at bounding box center [430, 561] width 68 height 14
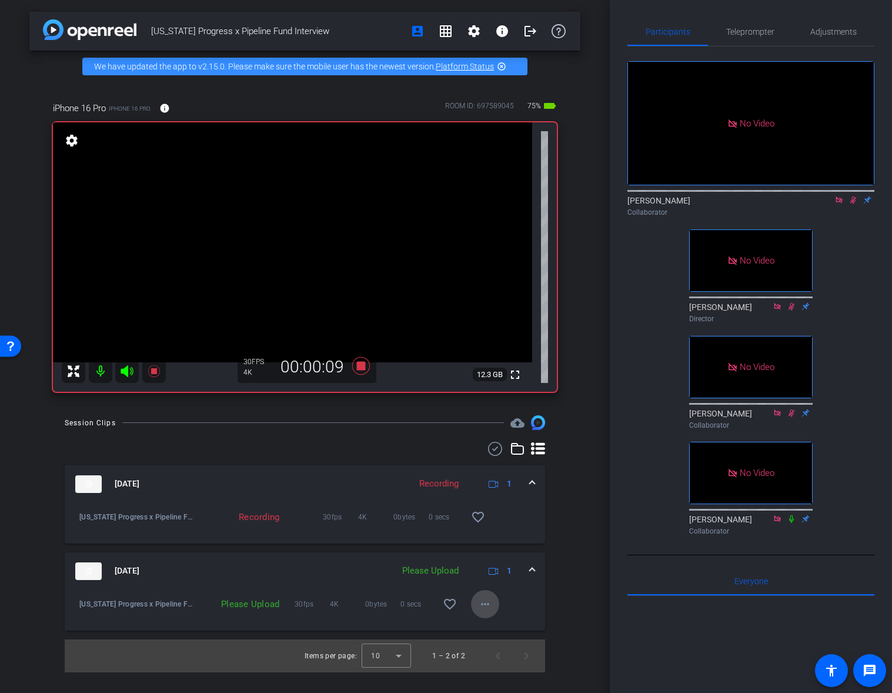
click at [482, 602] on mat-icon "more_horiz" at bounding box center [485, 604] width 14 height 14
click at [518, 603] on div at bounding box center [446, 346] width 892 height 693
click at [493, 606] on span at bounding box center [485, 604] width 28 height 28
click at [493, 627] on span "Upload" at bounding box center [503, 628] width 47 height 14
click at [828, 35] on span "Adjustments" at bounding box center [833, 32] width 46 height 8
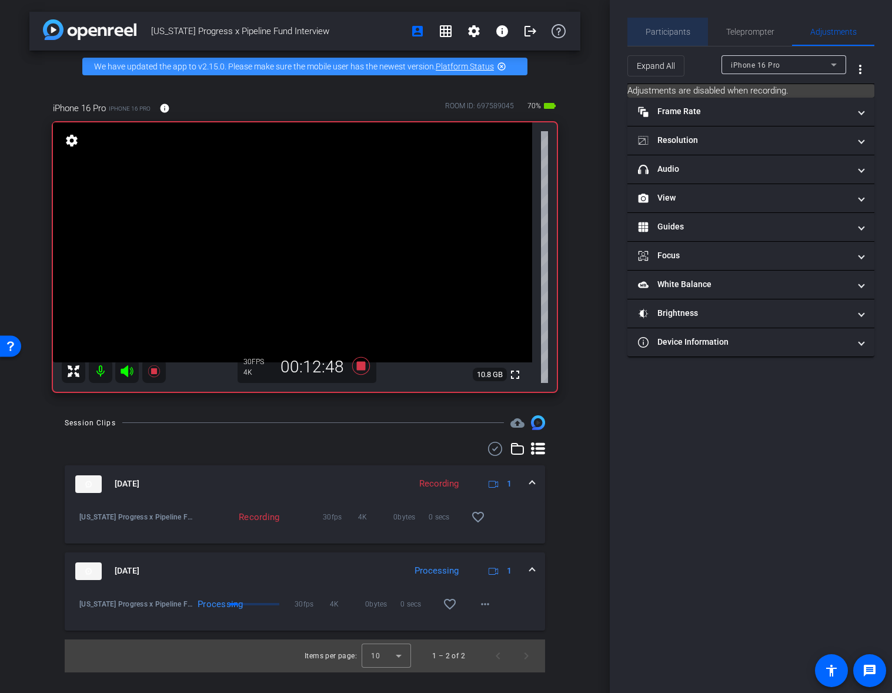
click at [673, 32] on span "Participants" at bounding box center [668, 32] width 45 height 8
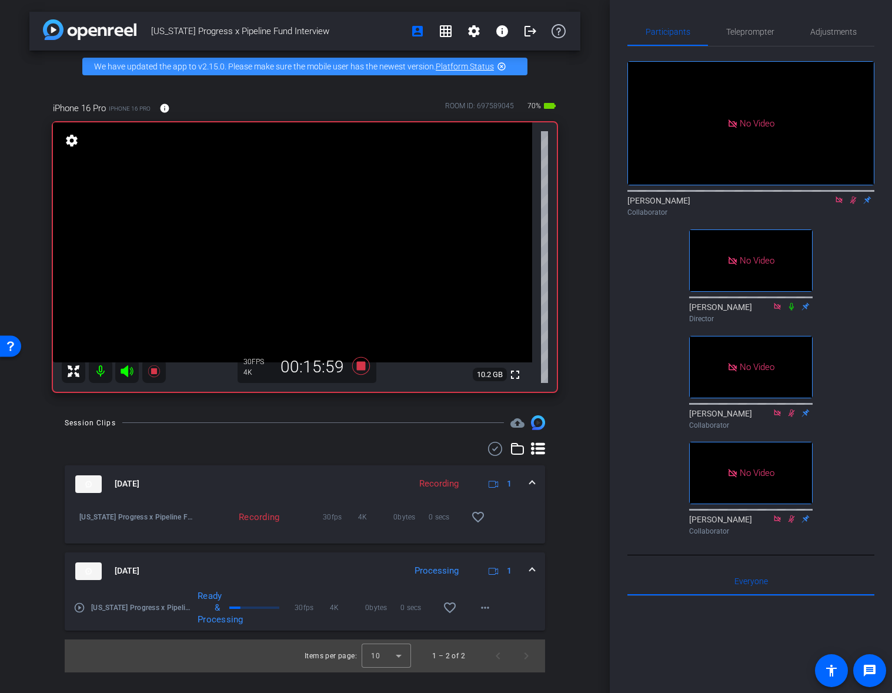
click at [792, 309] on icon at bounding box center [791, 306] width 9 height 8
click at [360, 365] on icon at bounding box center [361, 366] width 18 height 18
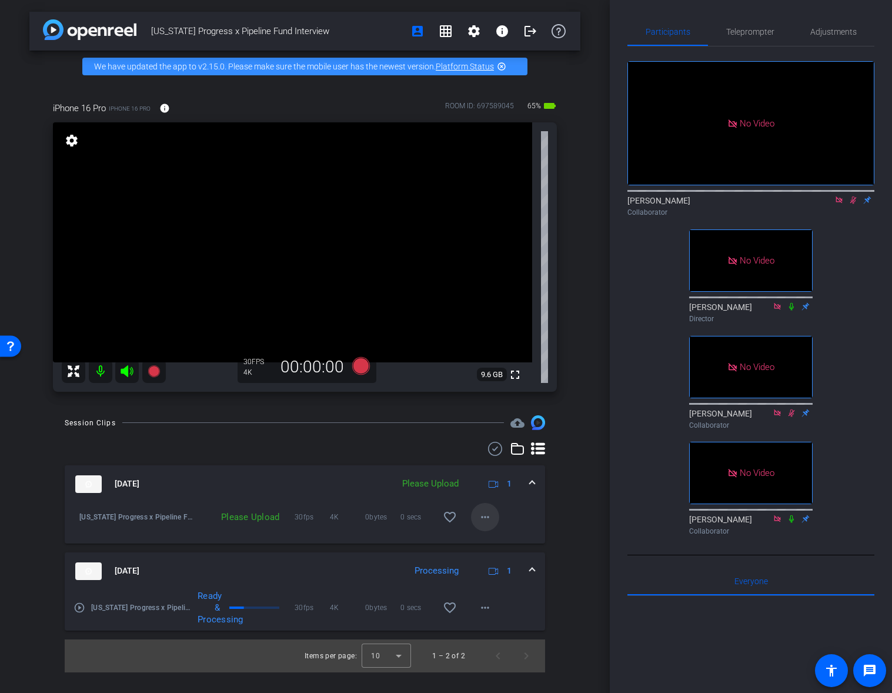
click at [489, 514] on mat-icon "more_horiz" at bounding box center [485, 517] width 14 height 14
click at [493, 540] on span "Upload" at bounding box center [503, 541] width 47 height 14
click at [851, 199] on icon at bounding box center [852, 200] width 9 height 8
click at [101, 373] on mat-icon at bounding box center [101, 371] width 24 height 24
click at [101, 374] on mat-icon at bounding box center [101, 371] width 24 height 24
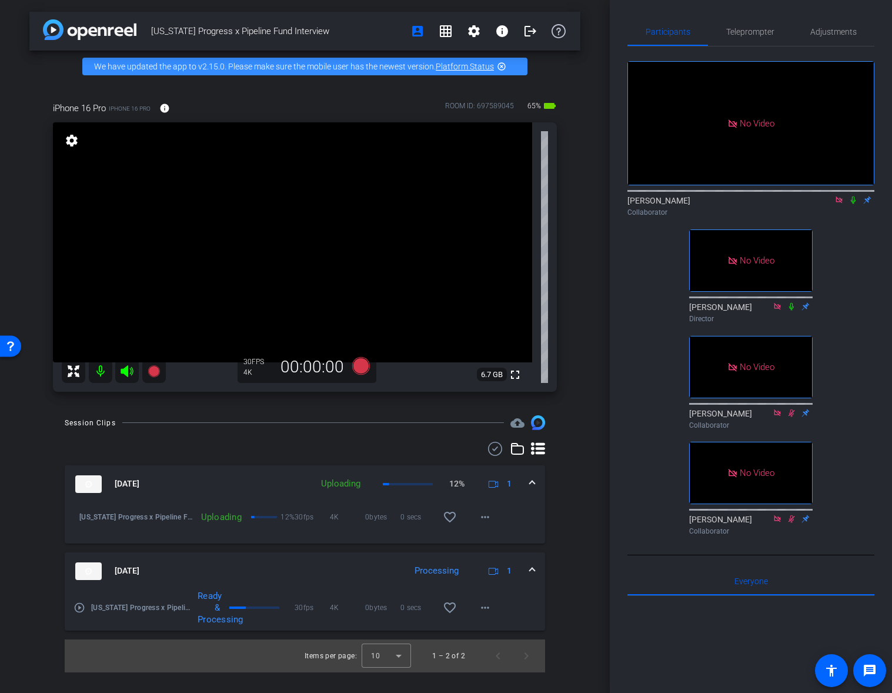
click at [101, 372] on mat-icon at bounding box center [101, 371] width 24 height 24
click at [129, 370] on icon at bounding box center [127, 371] width 14 height 14
click at [852, 200] on icon at bounding box center [853, 200] width 5 height 8
click at [844, 35] on span "Adjustments" at bounding box center [833, 32] width 46 height 8
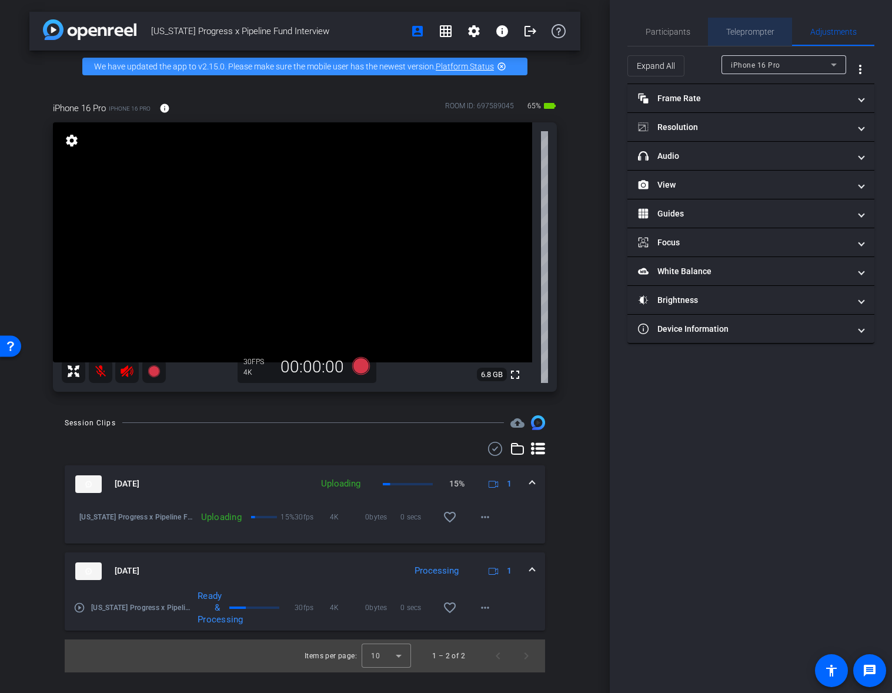
click at [771, 34] on span "Teleprompter" at bounding box center [750, 32] width 48 height 8
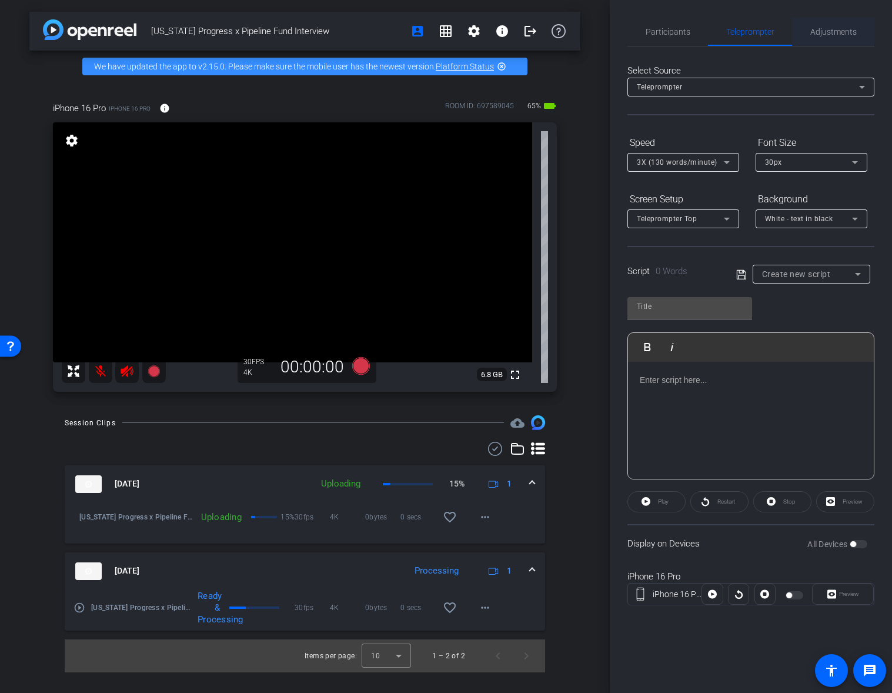
click at [841, 32] on span "Adjustments" at bounding box center [833, 32] width 46 height 8
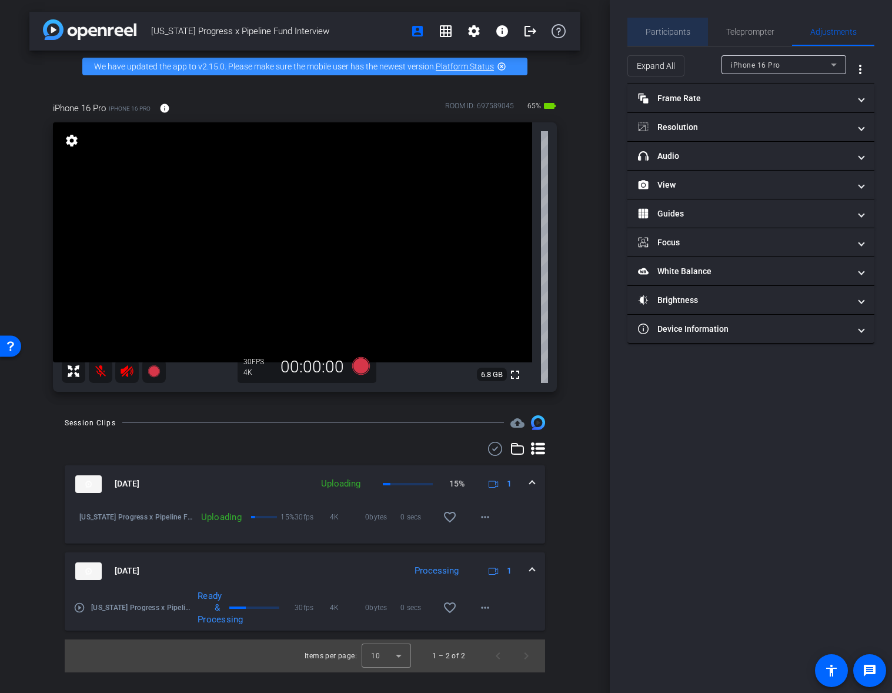
click at [684, 36] on span "Participants" at bounding box center [668, 32] width 45 height 8
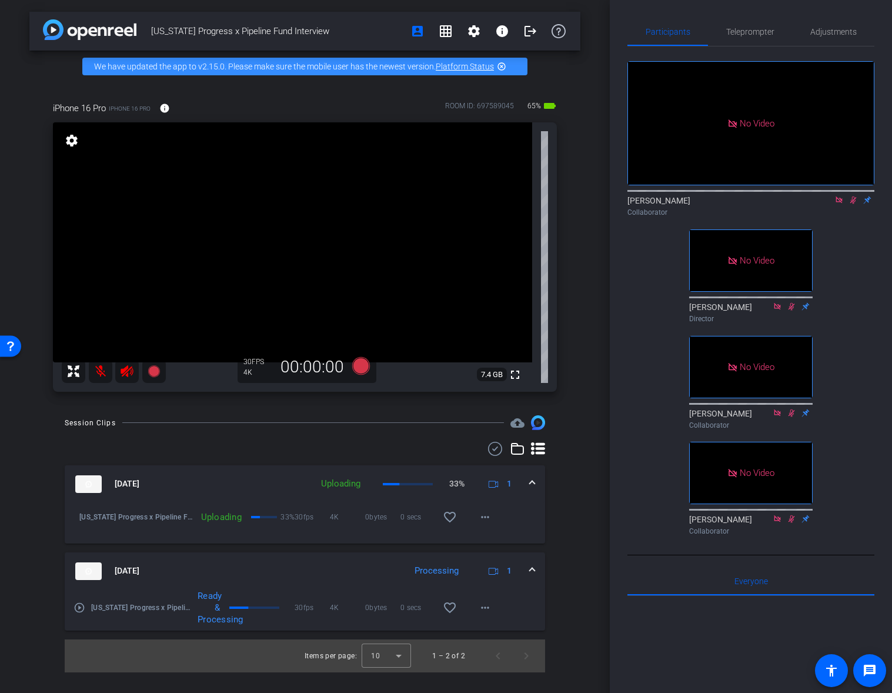
click at [71, 143] on mat-icon "settings" at bounding box center [71, 140] width 16 height 14
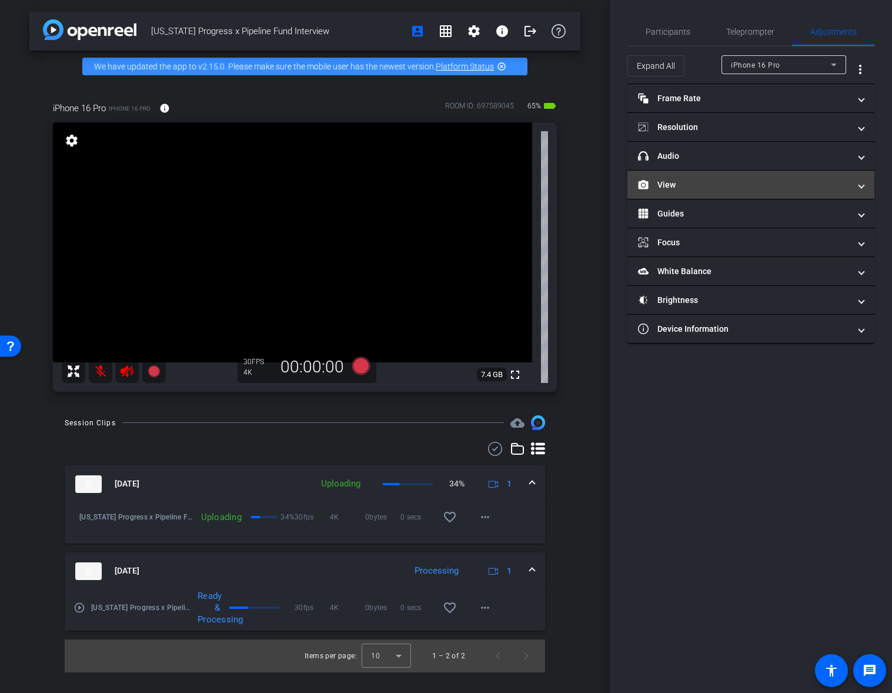
click at [727, 186] on mat-panel-title "View" at bounding box center [744, 185] width 212 height 12
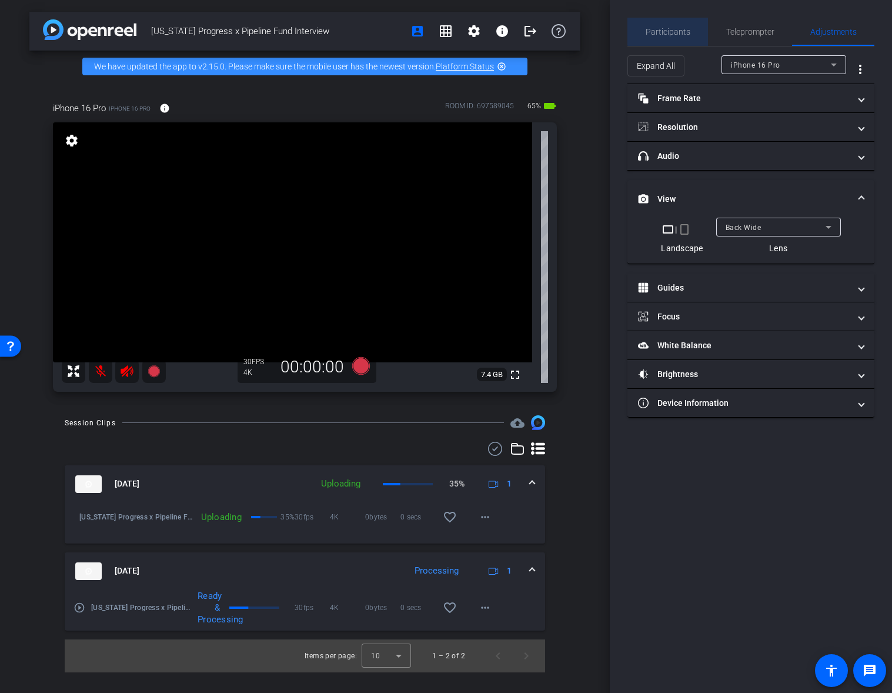
click at [683, 29] on span "Participants" at bounding box center [668, 32] width 45 height 8
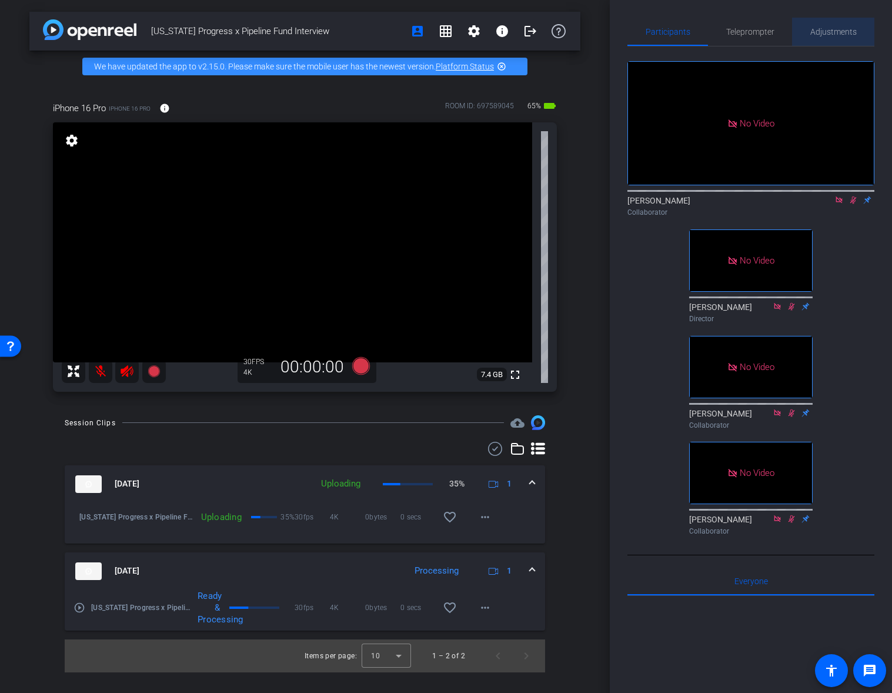
click at [837, 34] on span "Adjustments" at bounding box center [833, 32] width 46 height 8
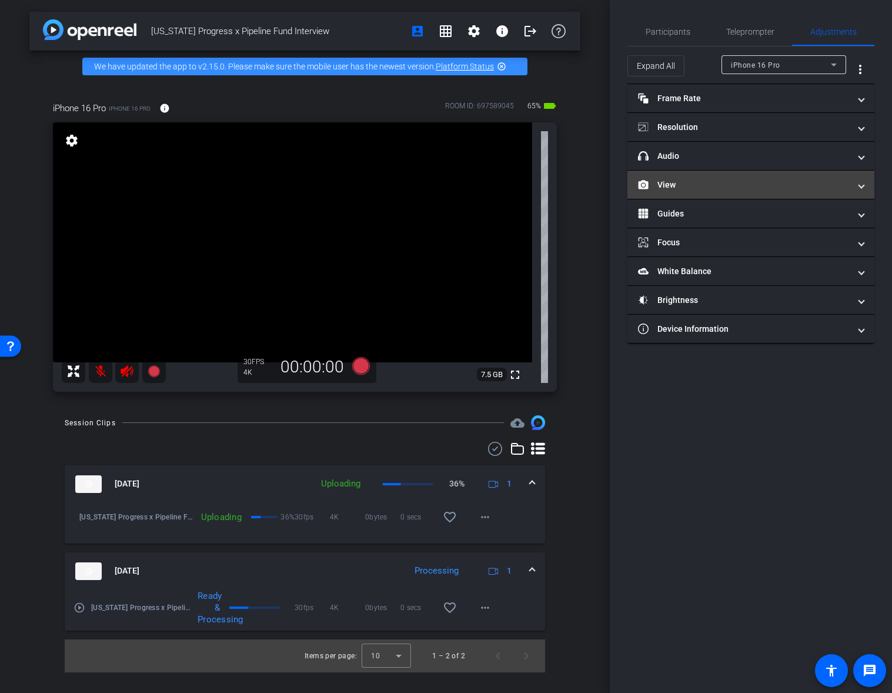
click at [690, 186] on mat-panel-title "View" at bounding box center [744, 185] width 212 height 12
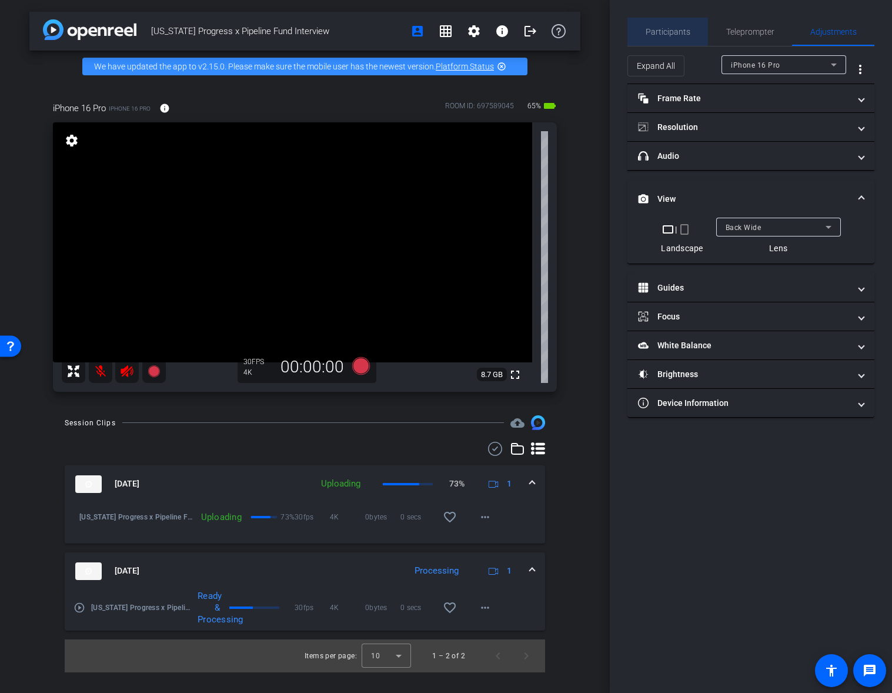
click at [654, 29] on span "Participants" at bounding box center [668, 32] width 45 height 8
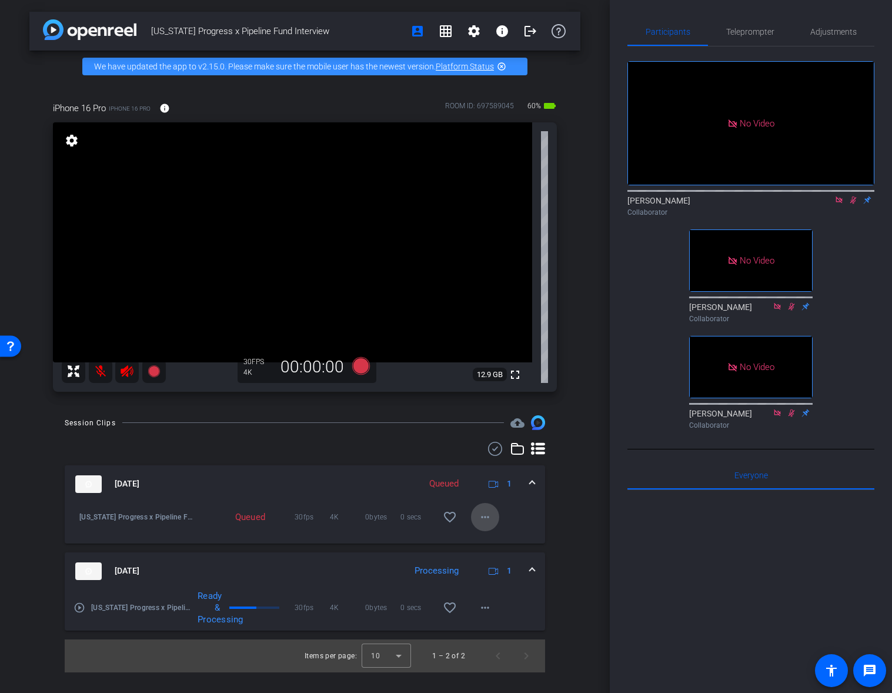
click at [484, 518] on mat-icon "more_horiz" at bounding box center [485, 517] width 14 height 14
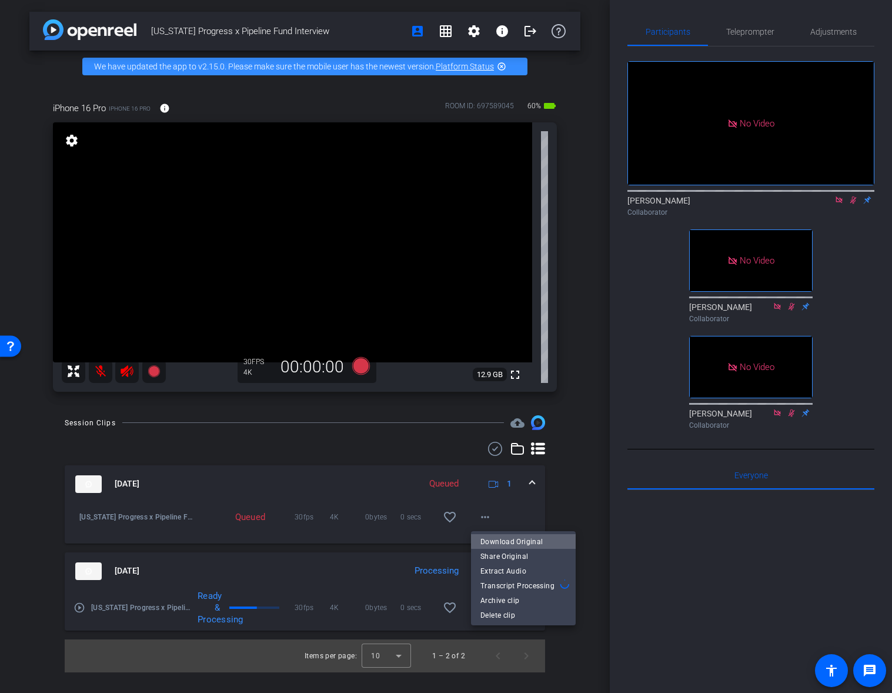
click at [535, 539] on span "Download Original" at bounding box center [523, 541] width 86 height 14
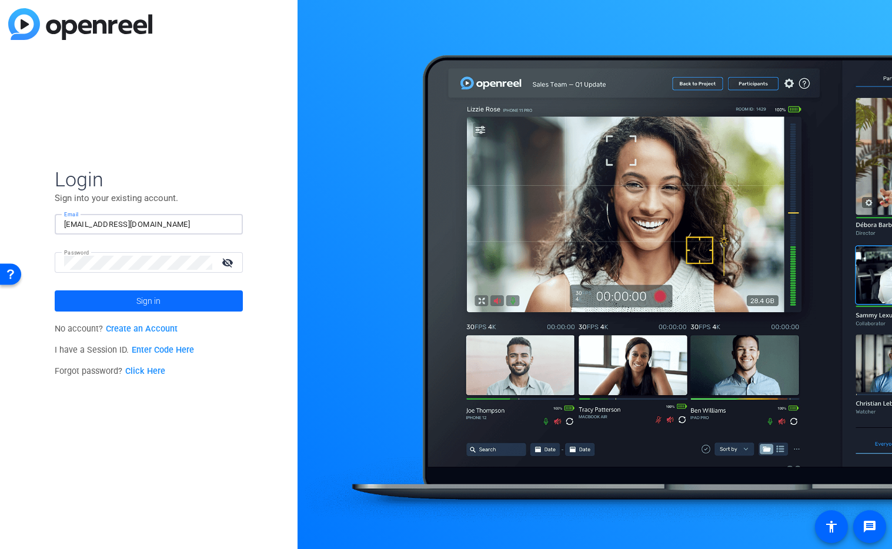
click at [228, 299] on span at bounding box center [149, 301] width 188 height 28
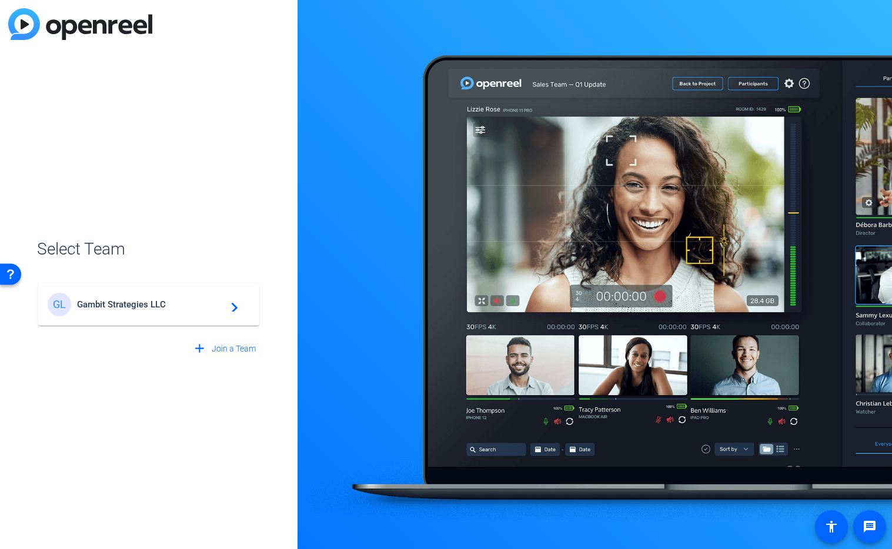
click at [221, 311] on div "GL Gambit Strategies LLC navigate_next" at bounding box center [149, 305] width 202 height 24
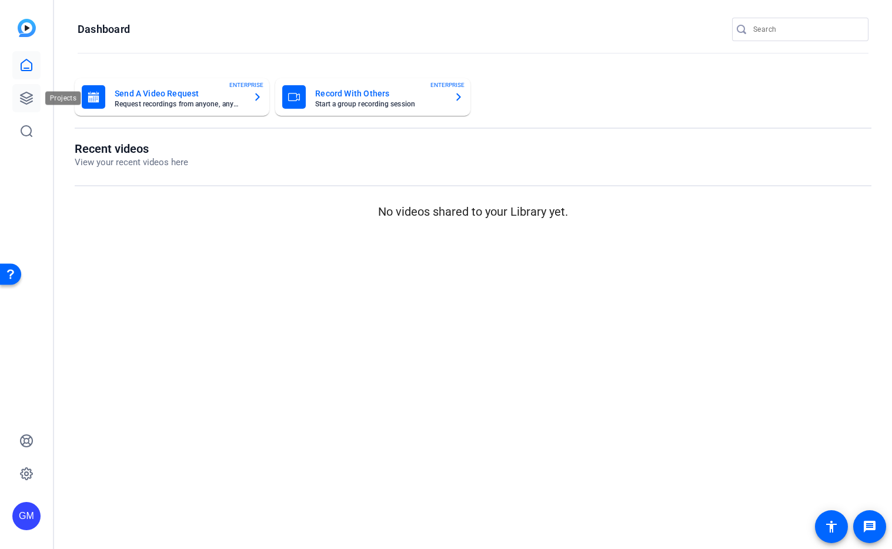
click at [34, 96] on link at bounding box center [26, 98] width 28 height 28
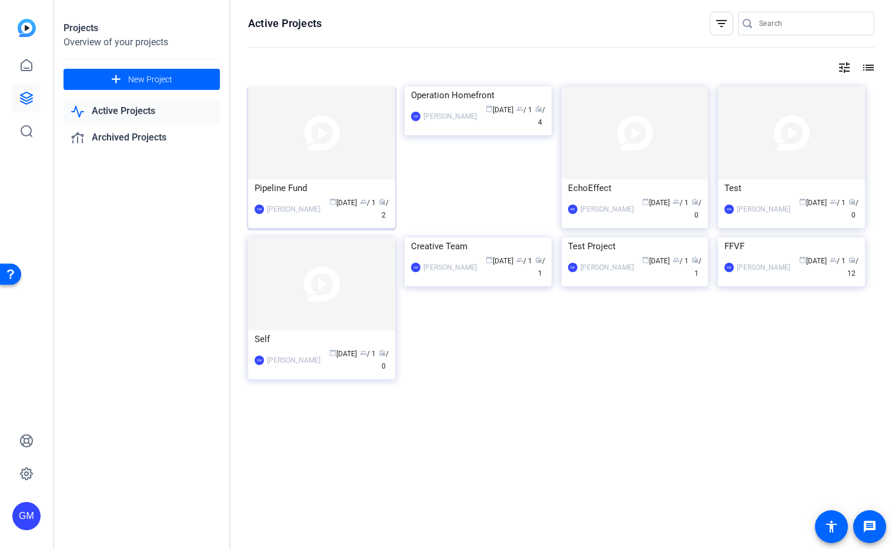
click at [349, 163] on img at bounding box center [321, 132] width 147 height 93
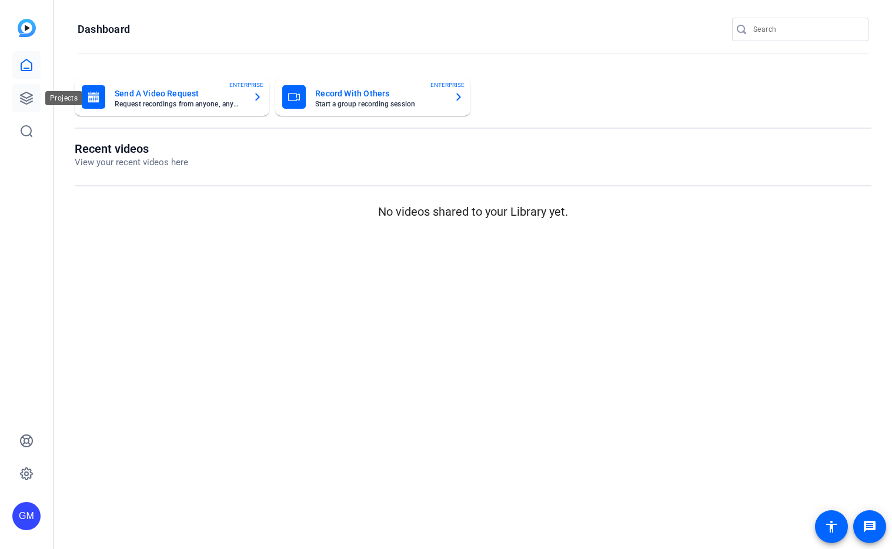
click at [34, 99] on link at bounding box center [26, 98] width 28 height 28
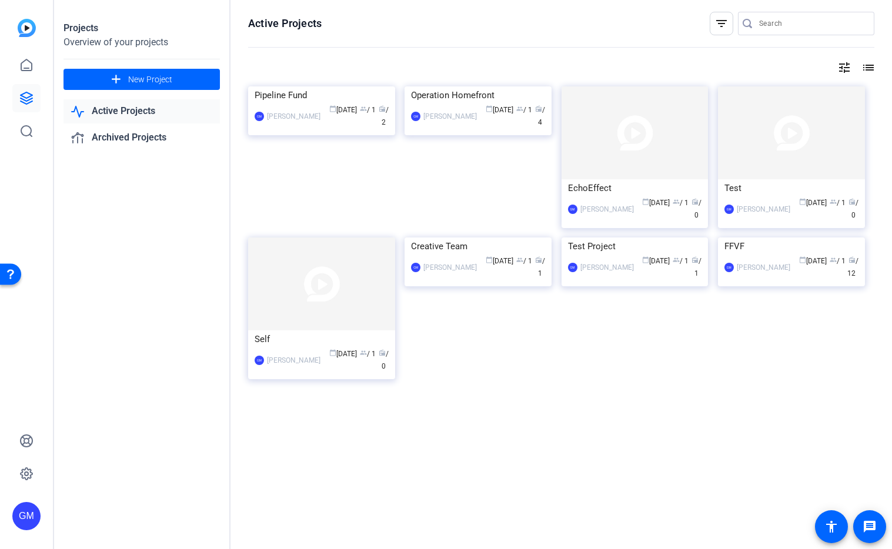
click at [336, 86] on img at bounding box center [321, 86] width 147 height 0
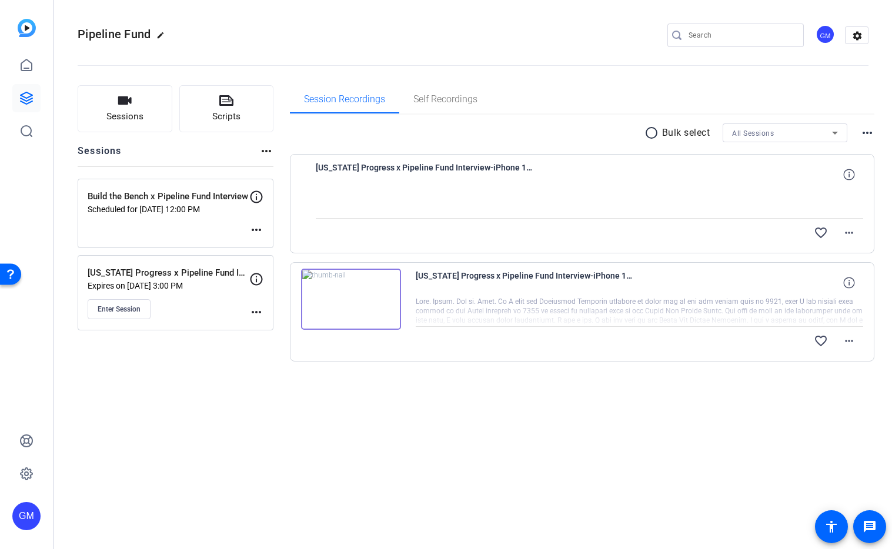
click at [350, 300] on img at bounding box center [351, 299] width 100 height 61
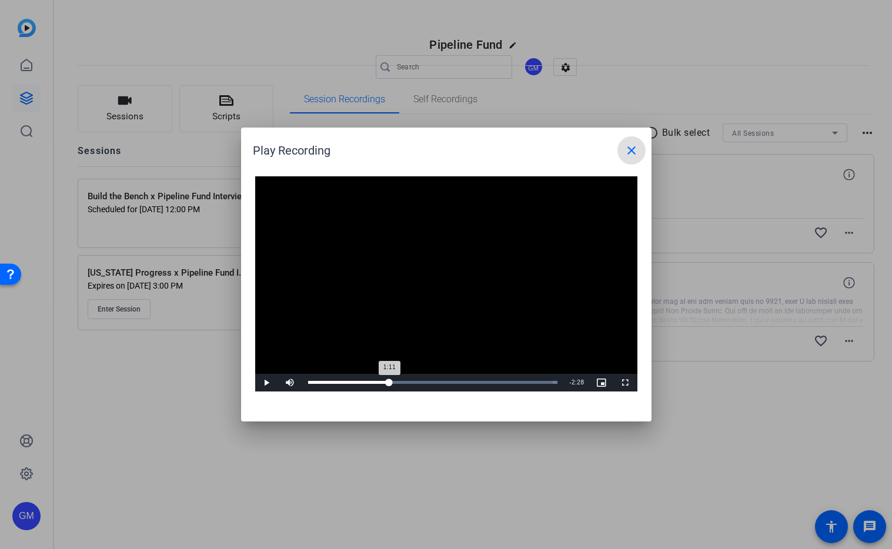
click at [389, 381] on div "Loaded : 100.00% 1:11 1:11" at bounding box center [433, 382] width 250 height 3
drag, startPoint x: 397, startPoint y: 382, endPoint x: 413, endPoint y: 381, distance: 15.9
click at [414, 381] on div "1:32" at bounding box center [414, 382] width 1 height 3
click at [429, 381] on div "Loaded : 100.00% 1:46 1:46" at bounding box center [433, 382] width 250 height 3
click at [434, 381] on div "Loaded : 100.00% 1:50 1:47" at bounding box center [433, 382] width 250 height 3
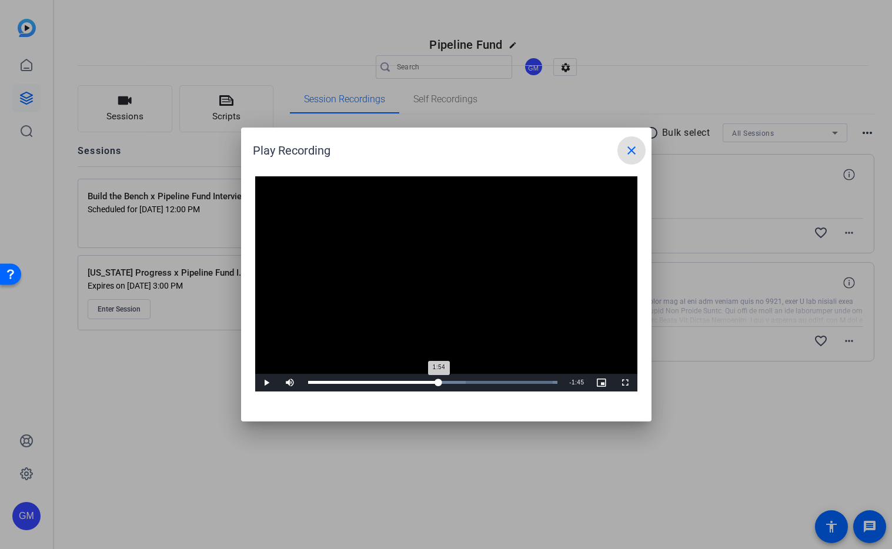
click at [439, 381] on div "1:54" at bounding box center [373, 382] width 131 height 3
click at [447, 381] on div "Loaded : 100.00% 2:01 1:55" at bounding box center [433, 382] width 250 height 3
click at [632, 149] on mat-icon "close" at bounding box center [631, 150] width 14 height 14
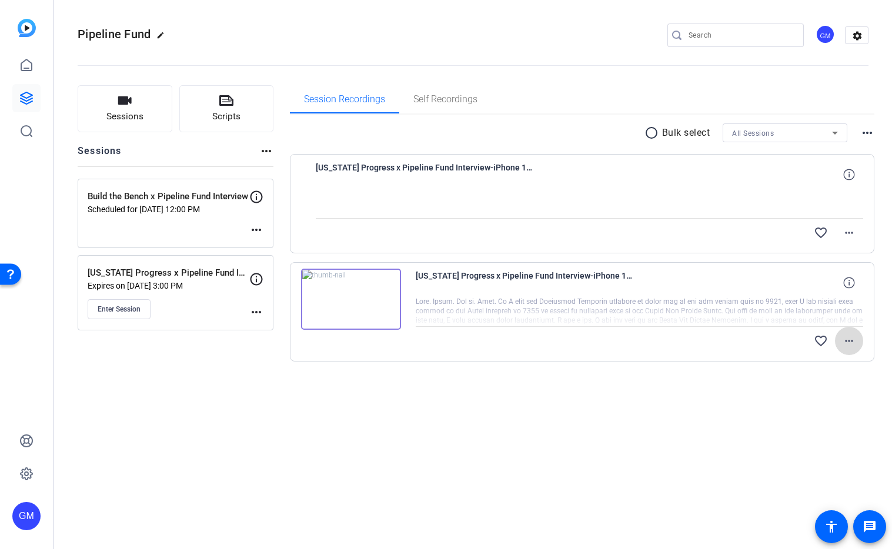
click at [852, 339] on mat-icon "more_horiz" at bounding box center [849, 341] width 14 height 14
click at [835, 362] on span "Download Original" at bounding box center [818, 366] width 71 height 14
click at [847, 343] on mat-icon "more_horiz" at bounding box center [849, 341] width 14 height 14
click at [834, 365] on span "Download Original" at bounding box center [818, 366] width 71 height 14
click at [258, 312] on mat-icon "more_horiz" at bounding box center [256, 312] width 14 height 14
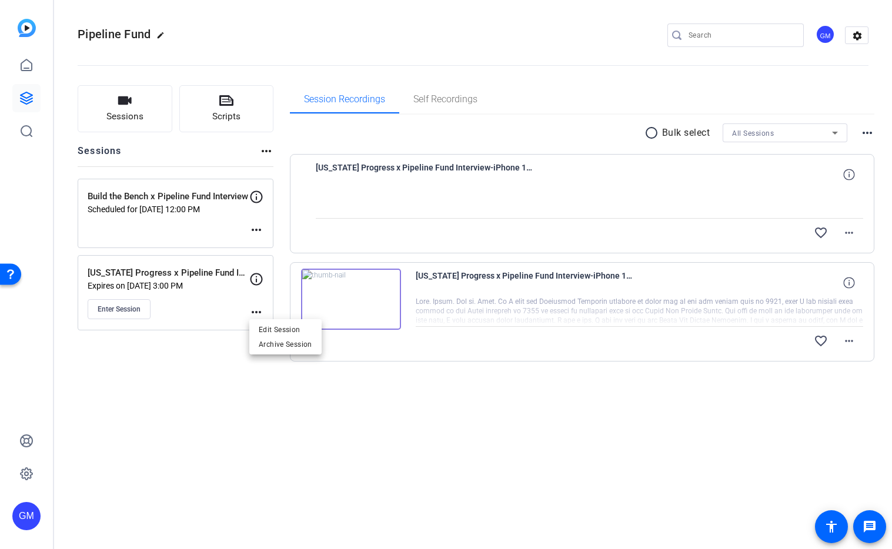
click at [141, 311] on div at bounding box center [446, 274] width 892 height 549
click at [138, 312] on span "Enter Session" at bounding box center [119, 309] width 43 height 9
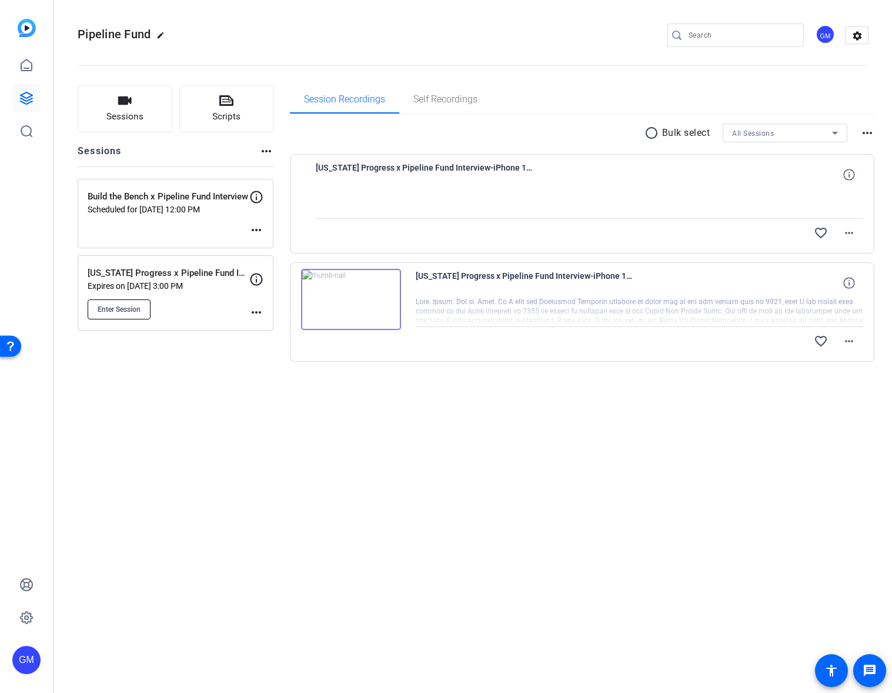
click at [129, 312] on span "Enter Session" at bounding box center [119, 309] width 43 height 9
click at [629, 385] on div "radio_button_unchecked Bulk select All Sessions more_horiz Wisconsin Progress x…" at bounding box center [582, 257] width 585 height 285
click at [574, 183] on div "[US_STATE] Progress x Pipeline Fund Interview-iPhone 16 Pro-2025-08-20-15-05-46…" at bounding box center [590, 175] width 548 height 28
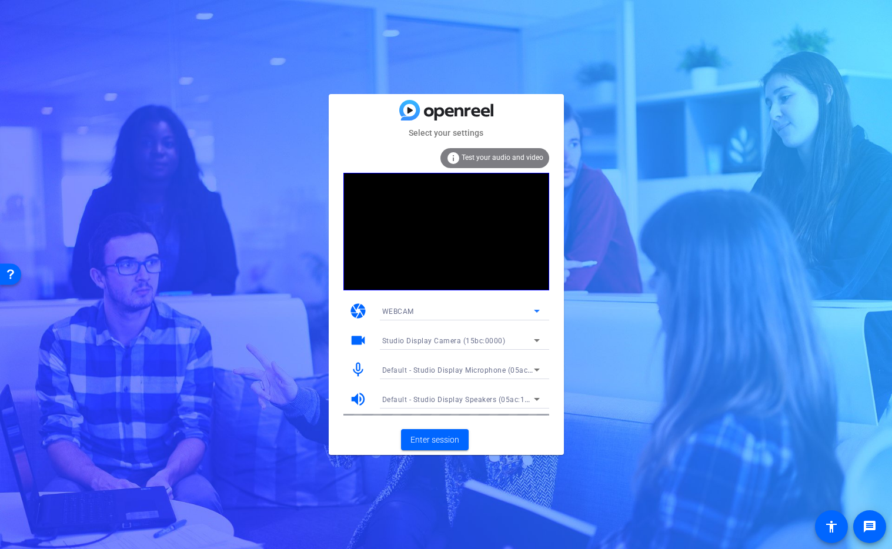
click at [411, 304] on div "WEBCAM" at bounding box center [458, 311] width 152 height 15
click at [554, 307] on div at bounding box center [446, 274] width 892 height 549
click at [453, 340] on span "Studio Display Camera (15bc:0000)" at bounding box center [443, 341] width 123 height 8
click at [489, 429] on div at bounding box center [446, 274] width 892 height 549
click at [363, 341] on mat-icon "videocam" at bounding box center [358, 341] width 18 height 18
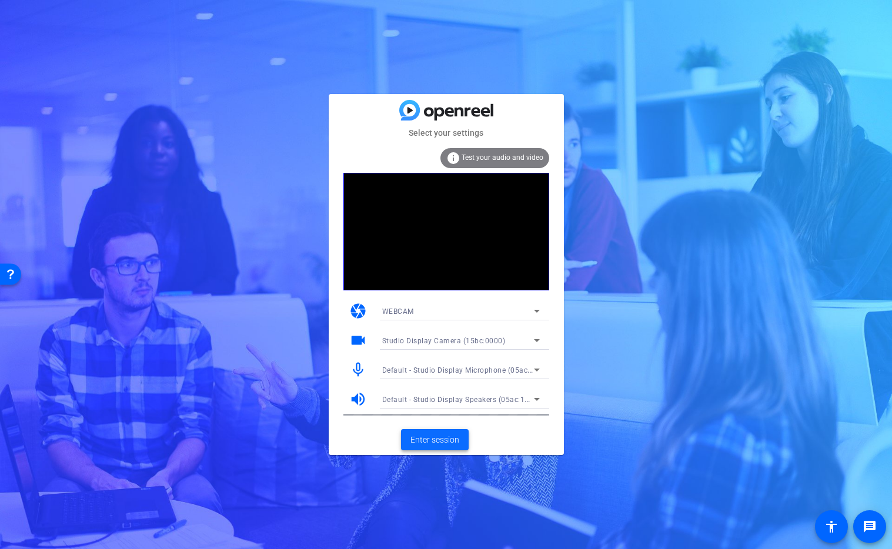
click at [423, 442] on span "Enter session" at bounding box center [434, 440] width 49 height 12
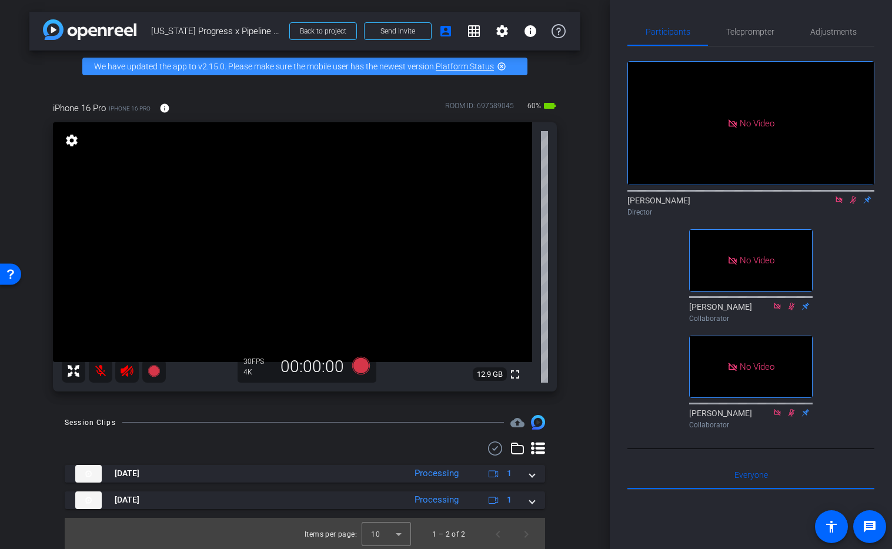
scroll to position [2, 0]
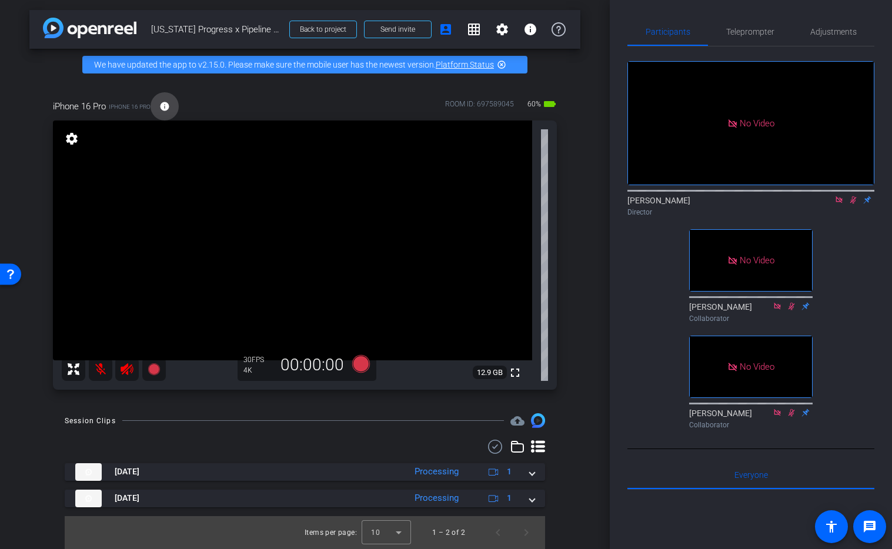
click at [169, 107] on mat-icon "info" at bounding box center [164, 106] width 11 height 11
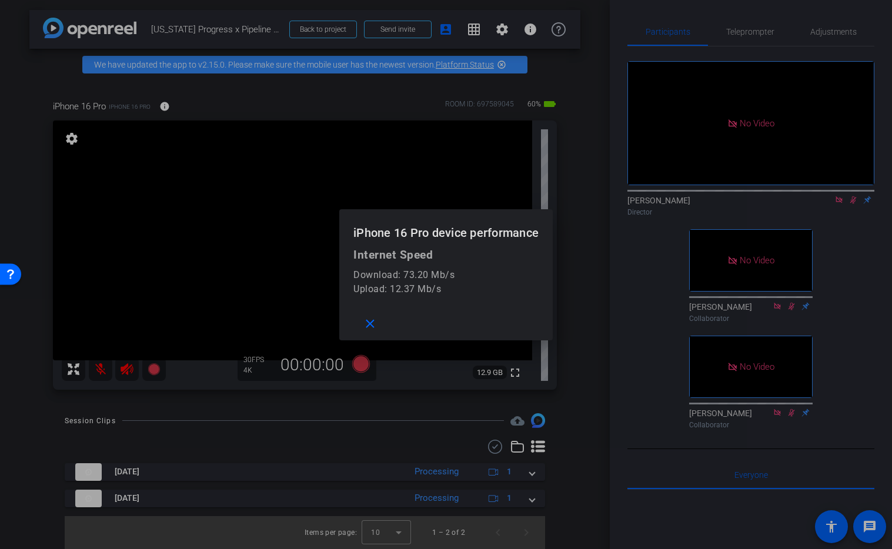
click at [579, 193] on div at bounding box center [446, 274] width 892 height 549
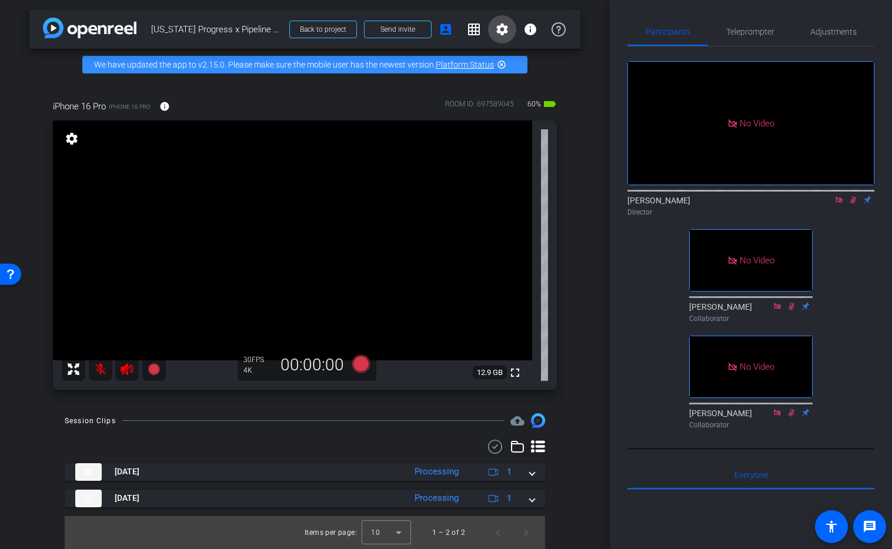
click at [498, 28] on mat-icon "settings" at bounding box center [502, 29] width 14 height 14
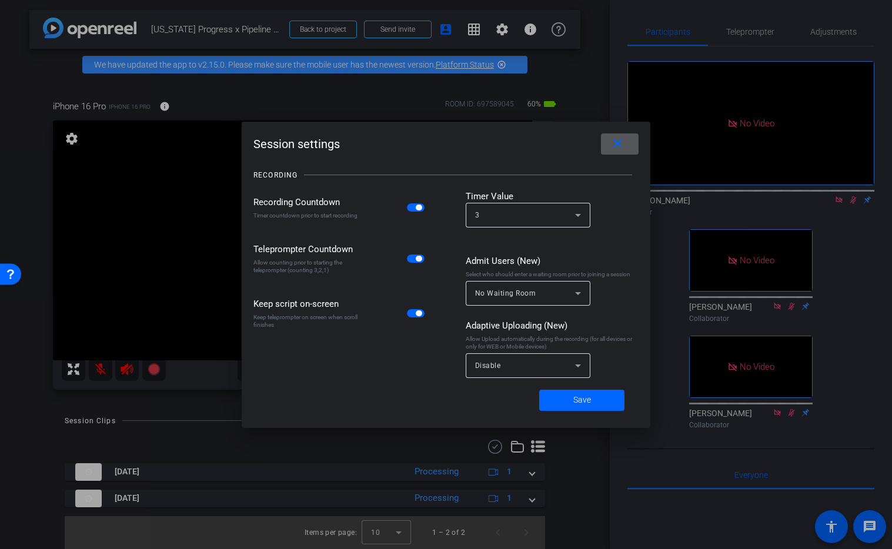
click at [617, 145] on mat-icon "close" at bounding box center [617, 143] width 15 height 15
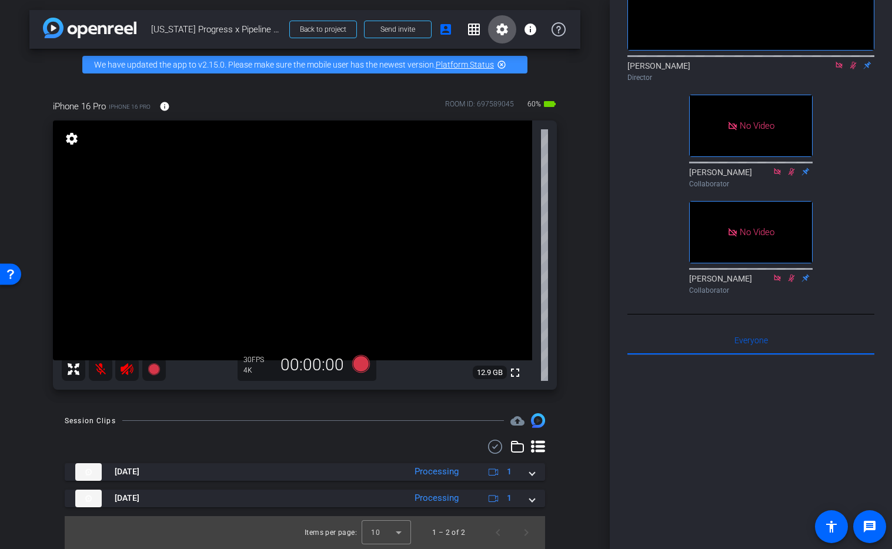
scroll to position [0, 0]
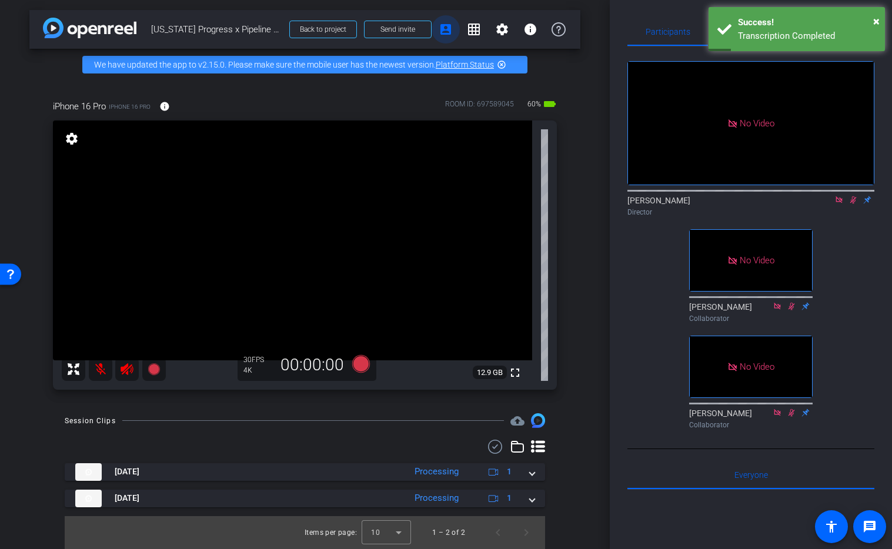
click at [447, 29] on mat-icon "account_box" at bounding box center [446, 29] width 14 height 14
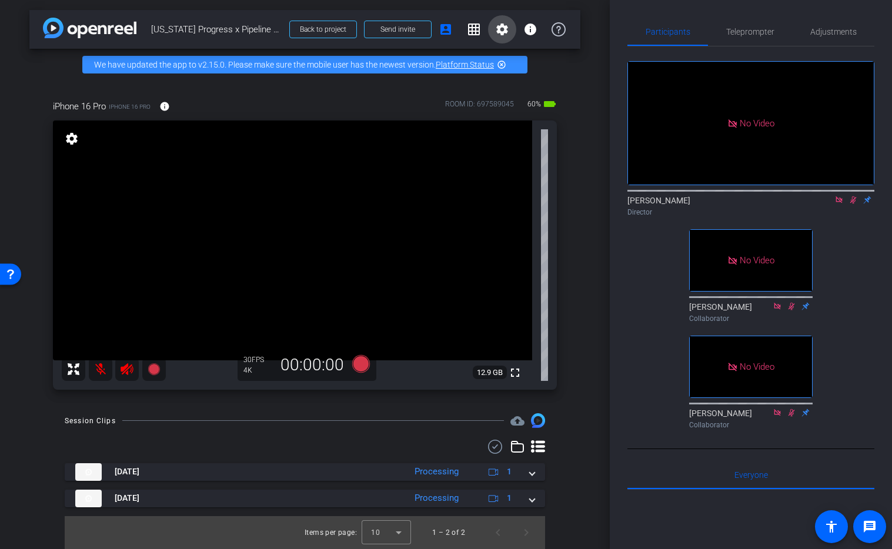
click at [499, 31] on mat-icon "settings" at bounding box center [502, 29] width 14 height 14
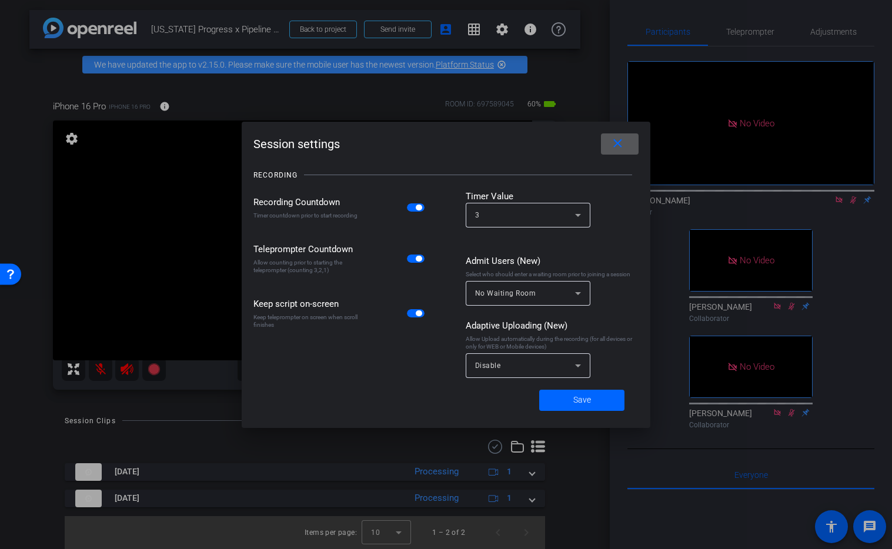
click at [621, 138] on mat-icon "close" at bounding box center [617, 143] width 15 height 15
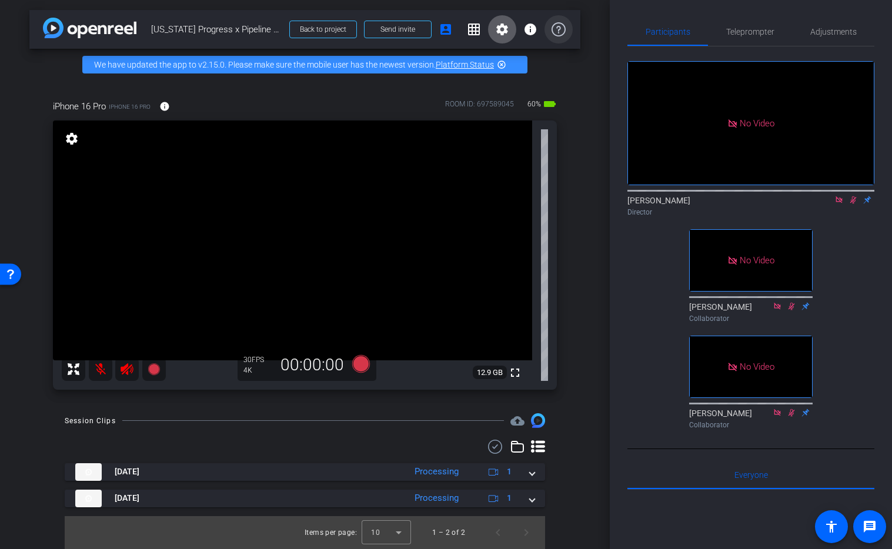
click at [557, 30] on icon at bounding box center [558, 29] width 14 height 14
click at [67, 143] on mat-icon "settings" at bounding box center [71, 139] width 16 height 14
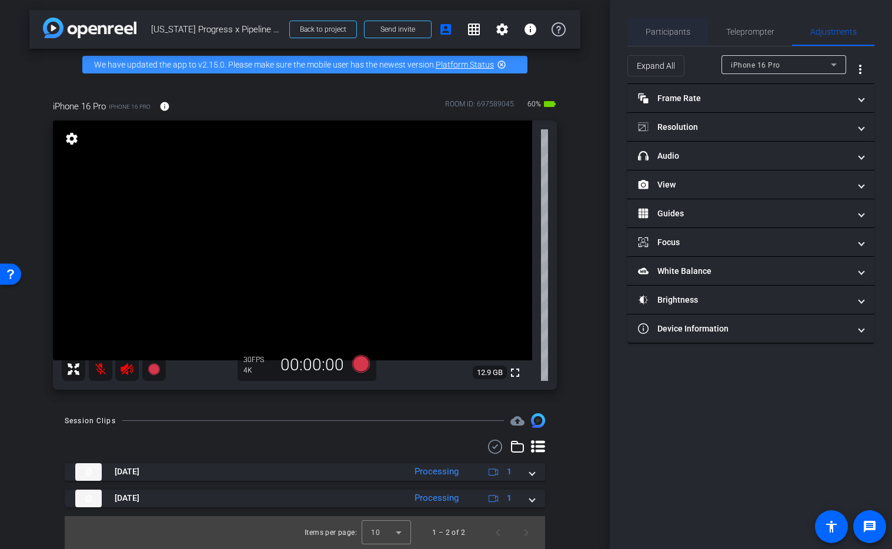
click at [686, 34] on span "Participants" at bounding box center [668, 32] width 45 height 8
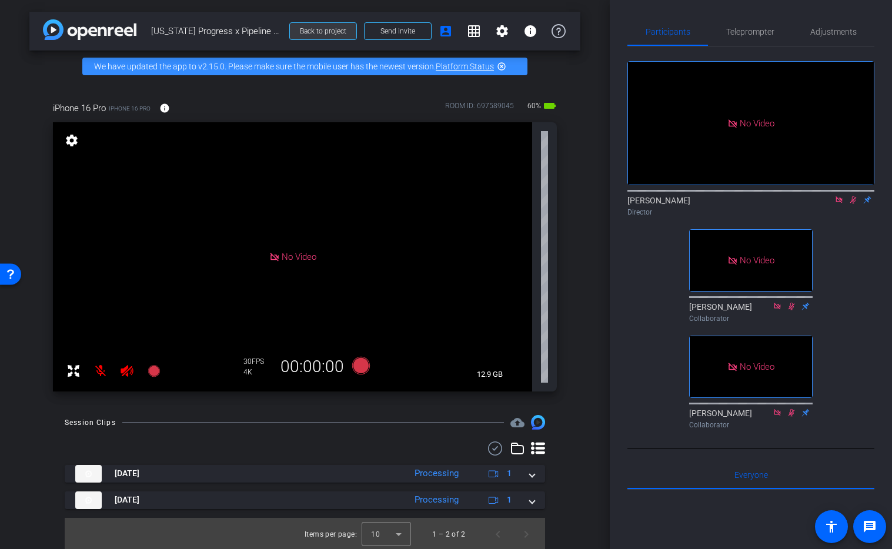
click at [321, 32] on span "Back to project" at bounding box center [323, 31] width 46 height 8
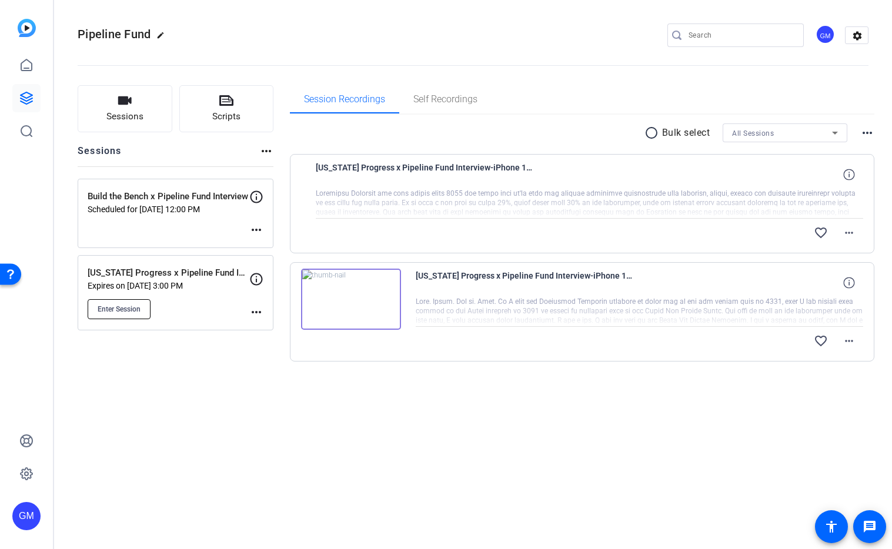
click at [126, 306] on span "Enter Session" at bounding box center [119, 309] width 43 height 9
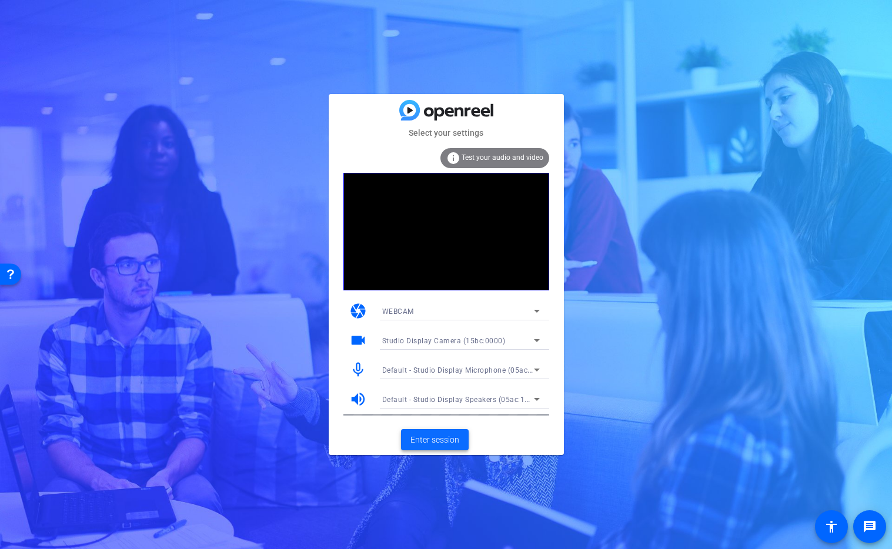
click at [441, 437] on span "Enter session" at bounding box center [434, 440] width 49 height 12
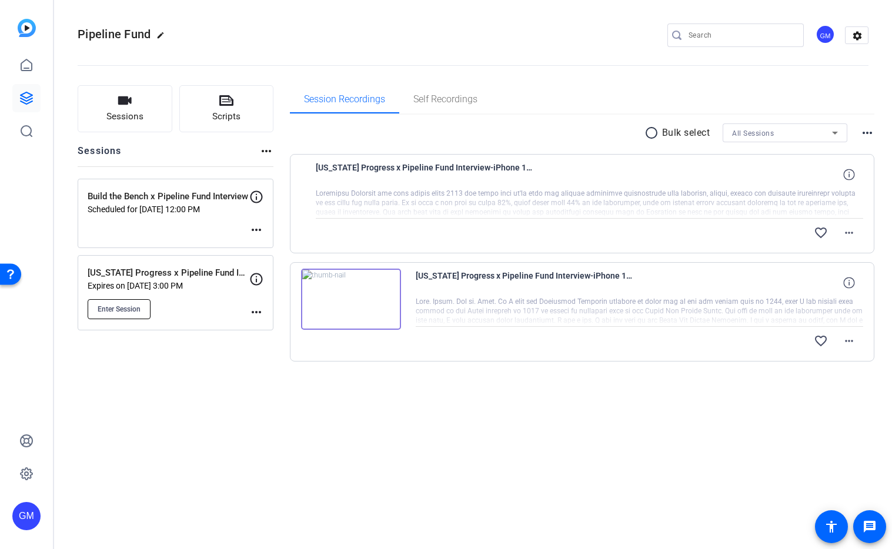
click at [117, 310] on span "Enter Session" at bounding box center [119, 309] width 43 height 9
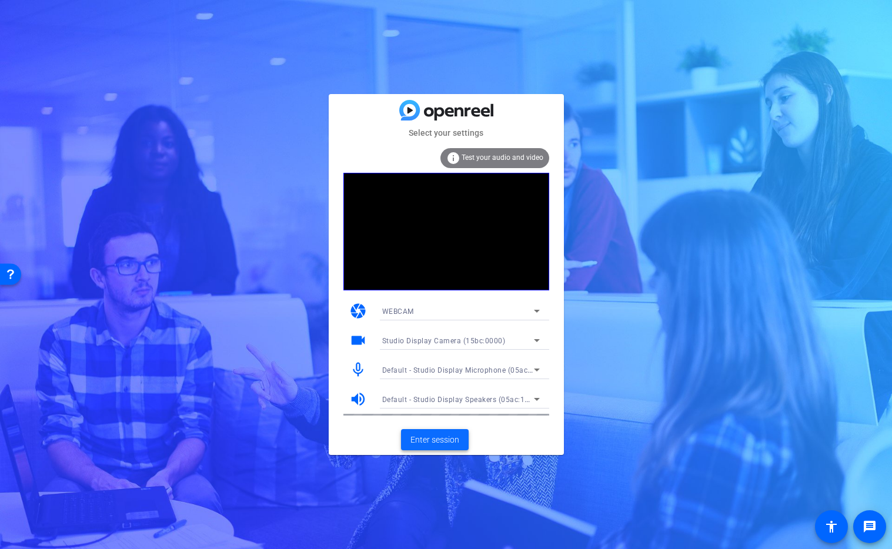
click at [432, 436] on span "Enter session" at bounding box center [434, 440] width 49 height 12
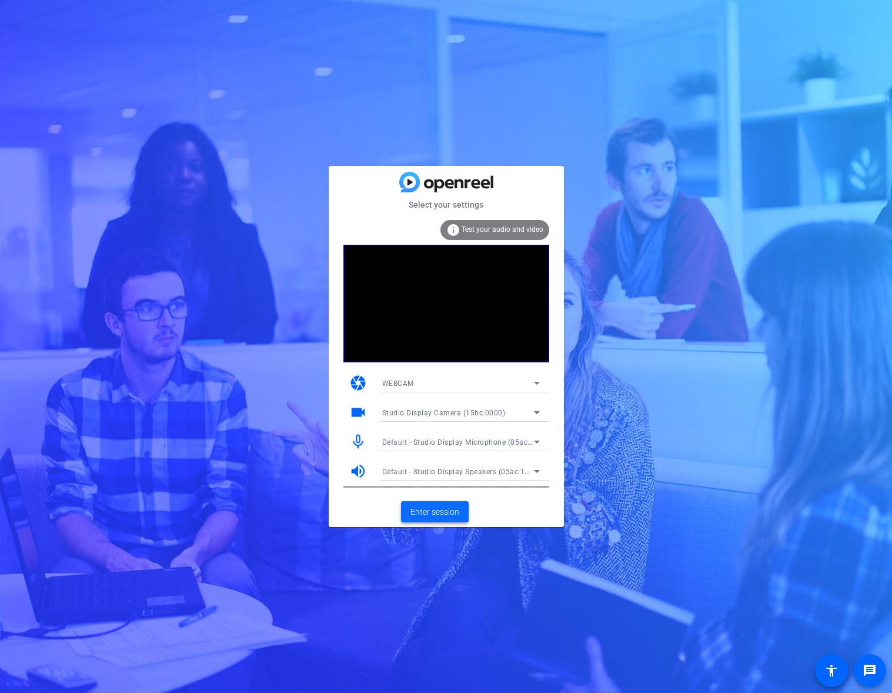
click at [446, 507] on span "Enter session" at bounding box center [434, 512] width 49 height 12
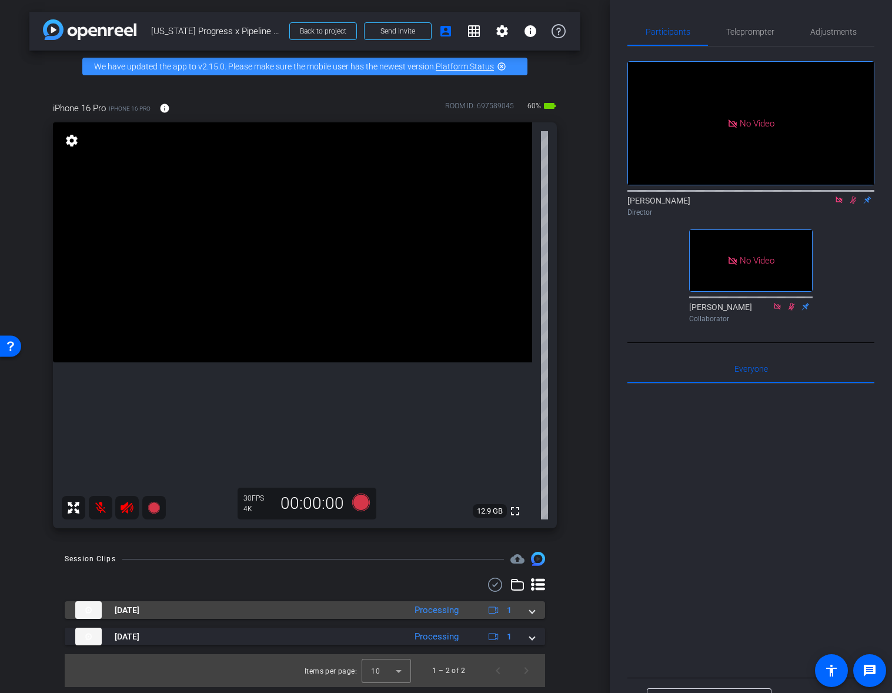
click at [535, 613] on mat-expansion-panel-header "[DATE] Processing 1" at bounding box center [305, 610] width 480 height 18
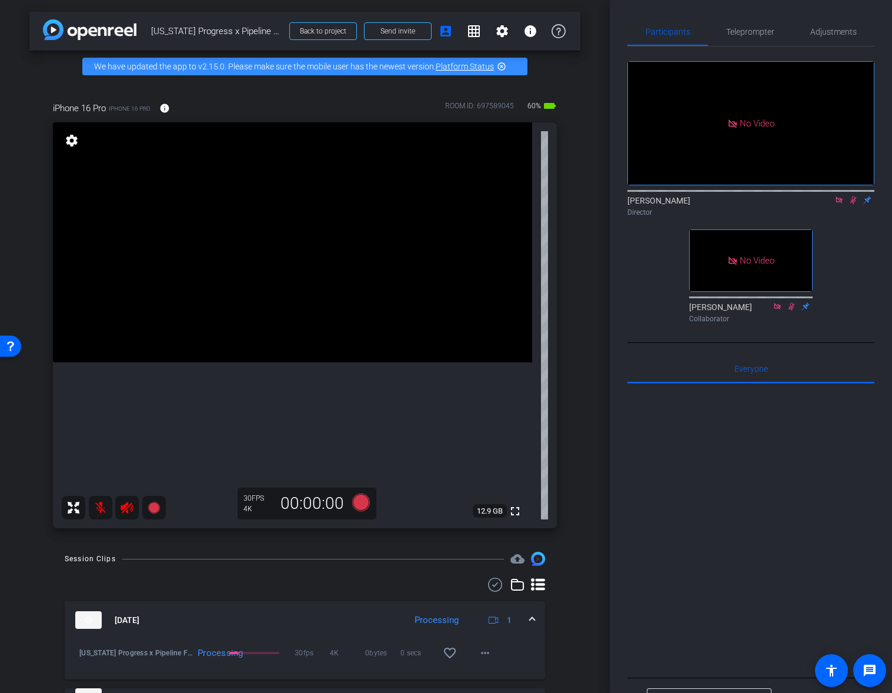
scroll to position [55, 0]
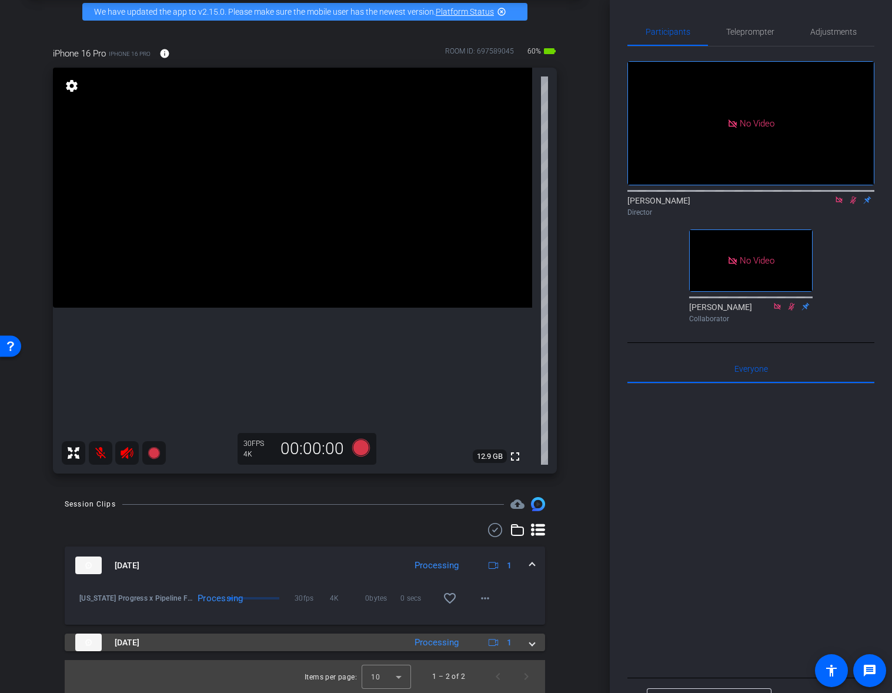
click at [533, 642] on span at bounding box center [532, 642] width 5 height 12
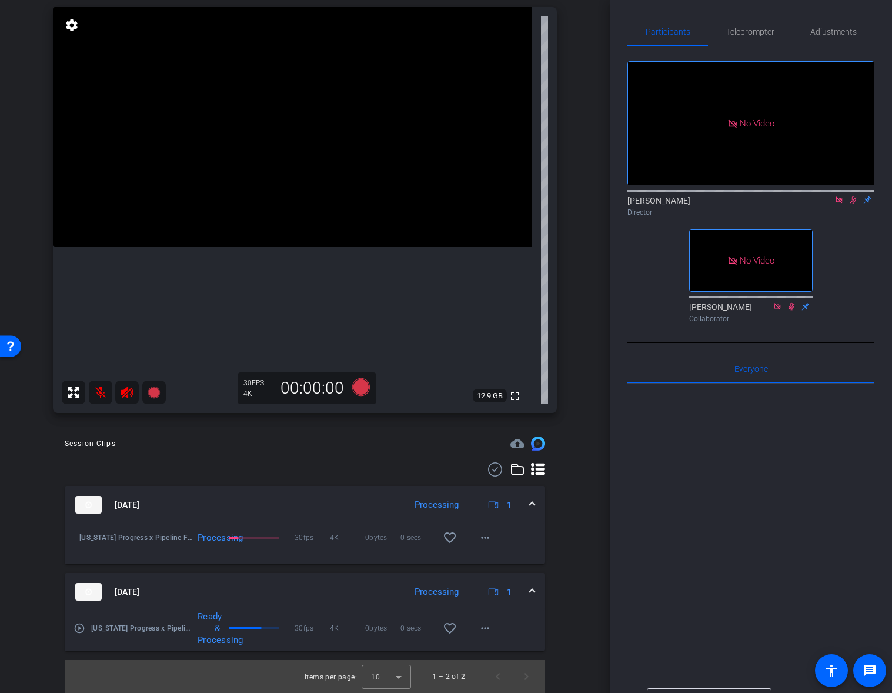
scroll to position [0, 0]
